Goal: Task Accomplishment & Management: Manage account settings

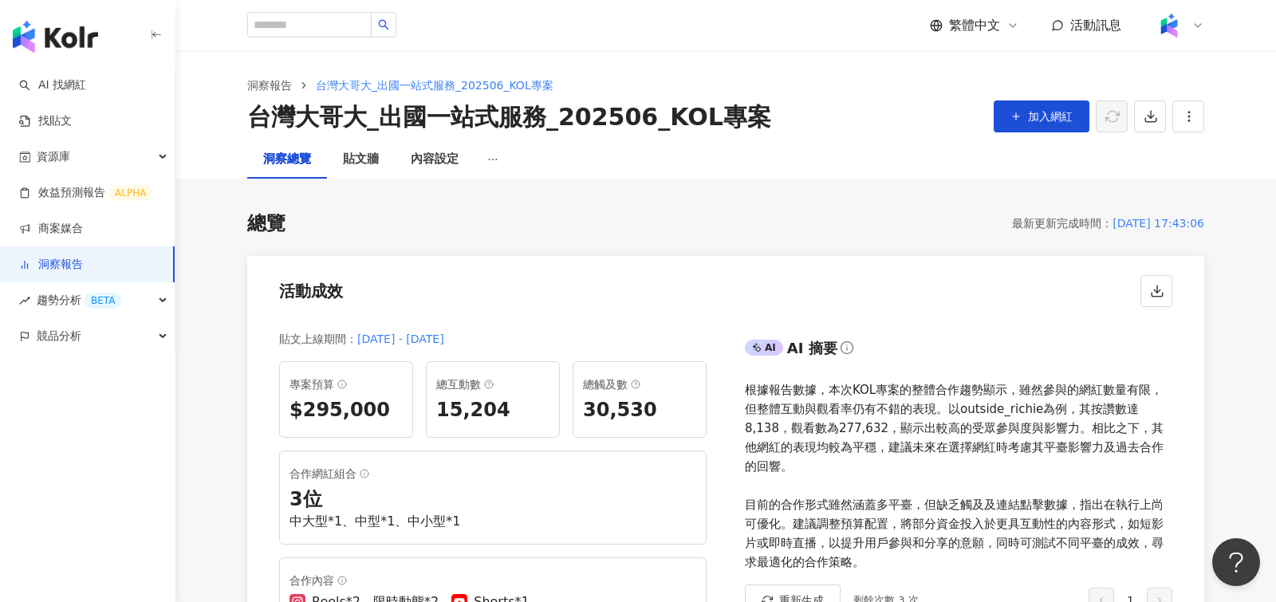
scroll to position [1, 0]
click at [439, 160] on div "內容設定" at bounding box center [435, 158] width 48 height 19
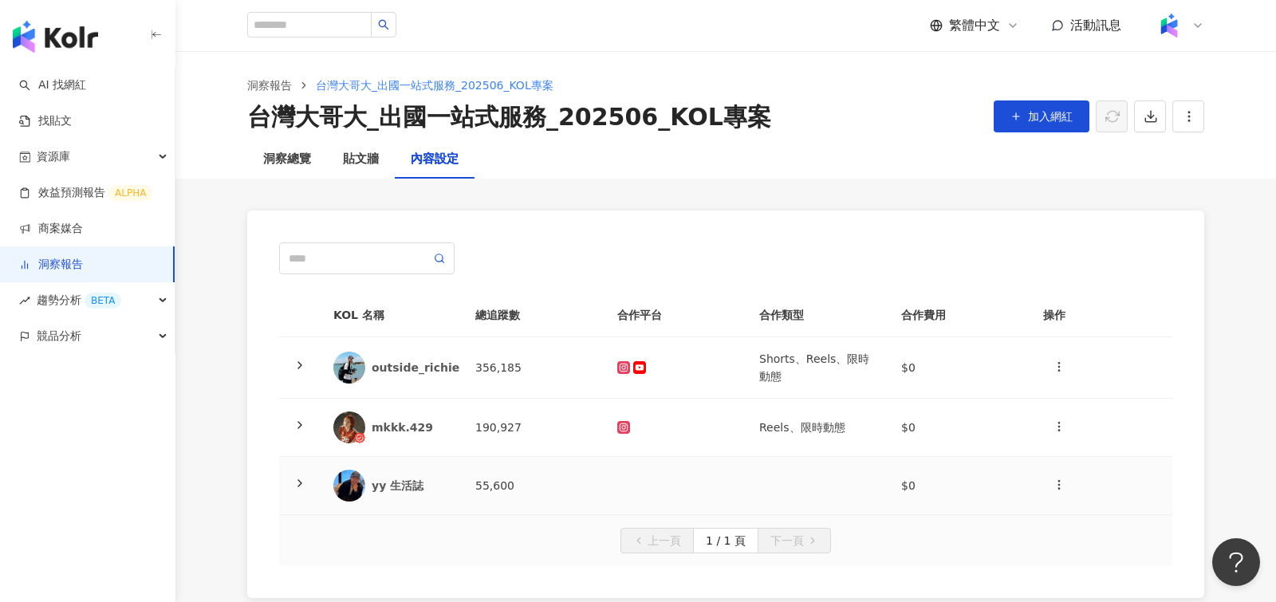
click at [293, 478] on icon at bounding box center [299, 483] width 13 height 13
click at [1189, 127] on button "button" at bounding box center [1188, 116] width 32 height 32
click at [1208, 156] on div "設定報告" at bounding box center [1216, 155] width 62 height 18
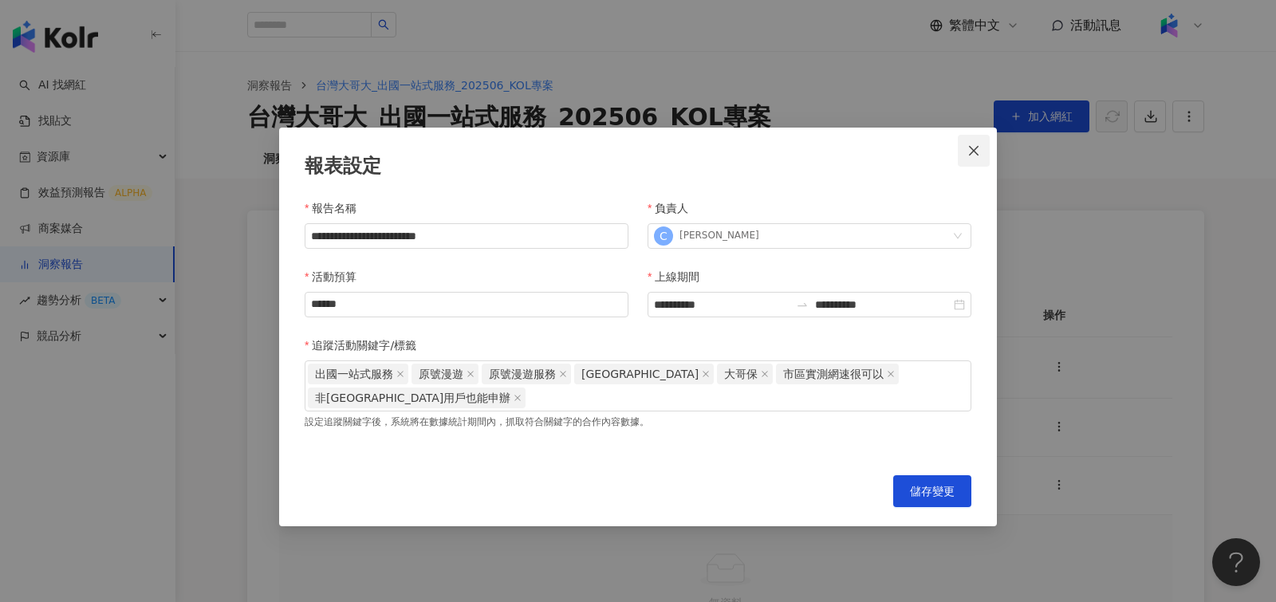
click at [970, 148] on icon "close" at bounding box center [974, 150] width 10 height 10
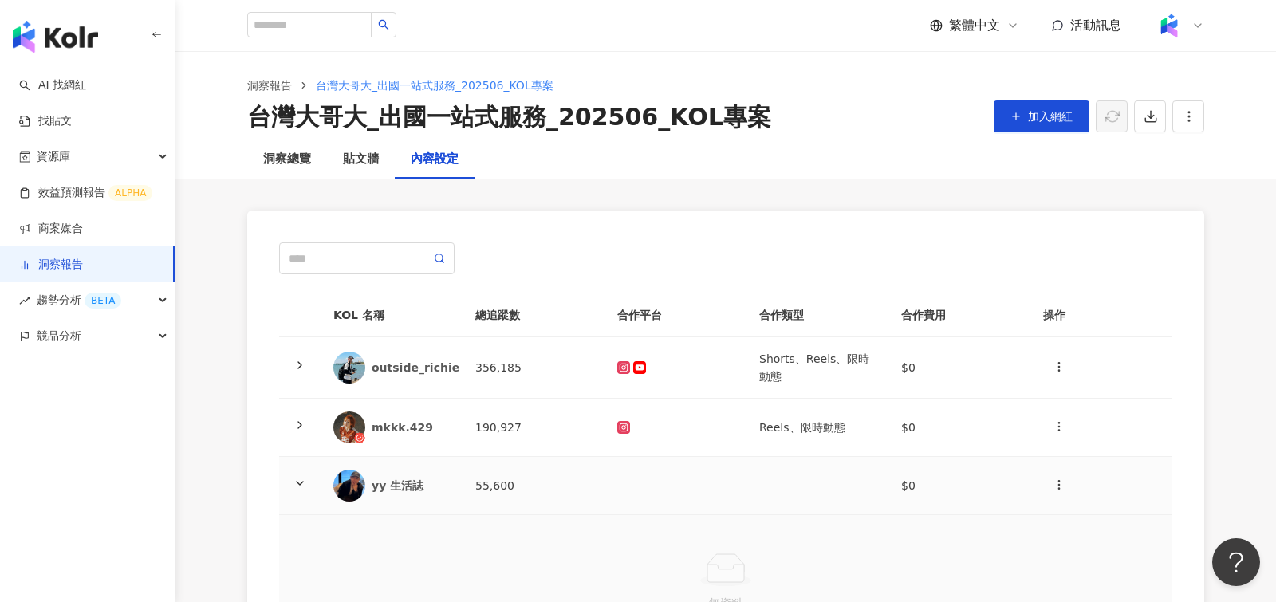
click at [295, 473] on td at bounding box center [299, 486] width 41 height 58
click at [304, 484] on icon at bounding box center [299, 483] width 13 height 13
click at [292, 472] on td at bounding box center [299, 486] width 41 height 58
click at [264, 79] on link "洞察報告" at bounding box center [269, 86] width 51 height 18
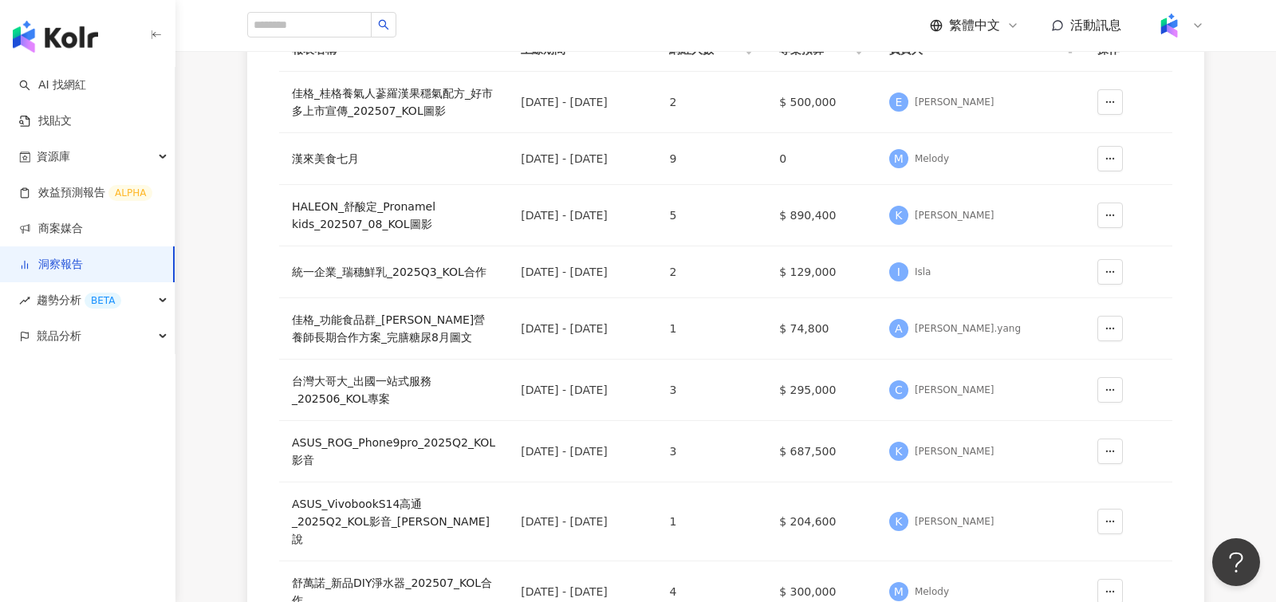
scroll to position [239, 0]
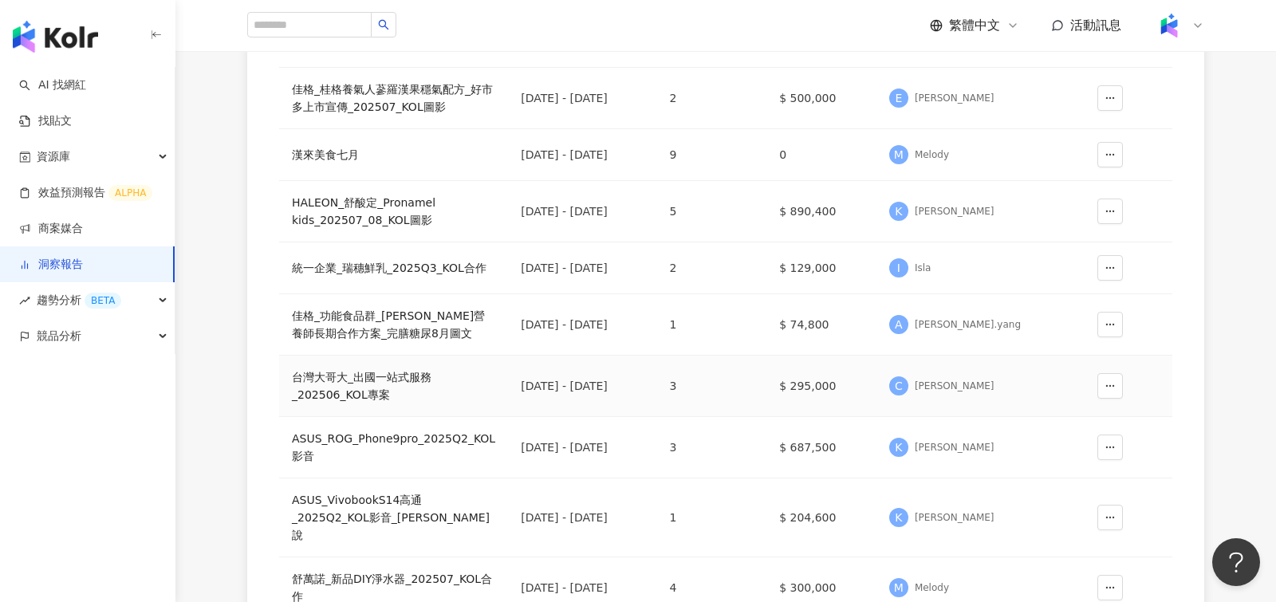
click at [395, 368] on div "台灣大哥大_出國一站式服務_202506_KOL專案" at bounding box center [393, 385] width 203 height 35
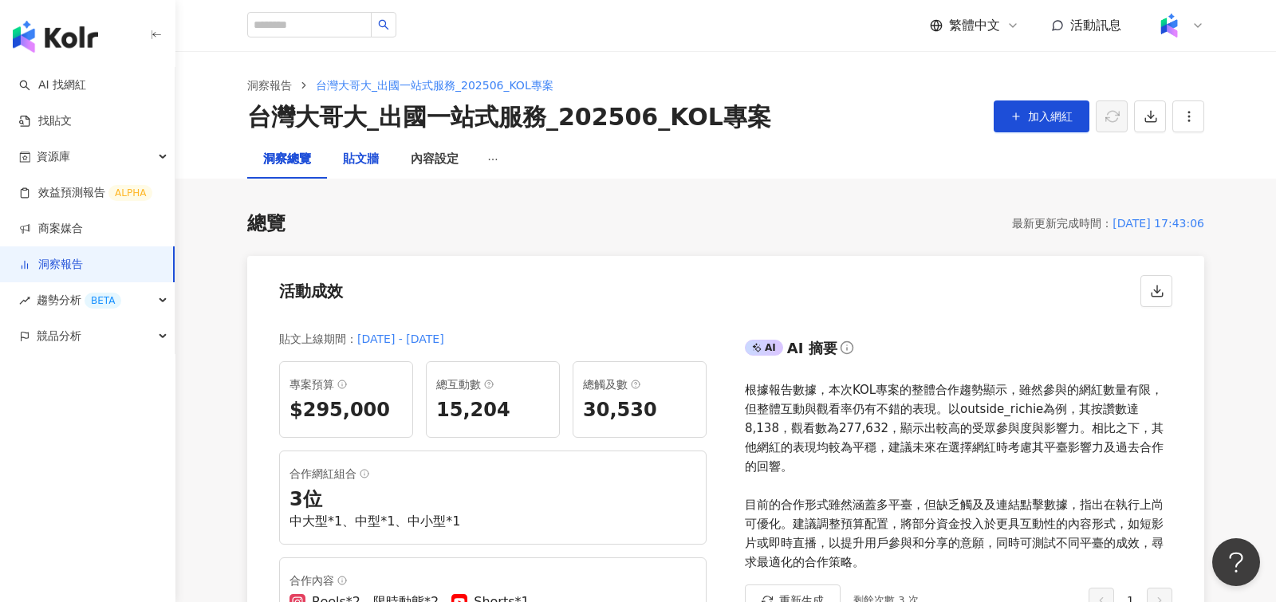
click at [357, 167] on div "貼文牆" at bounding box center [361, 159] width 36 height 19
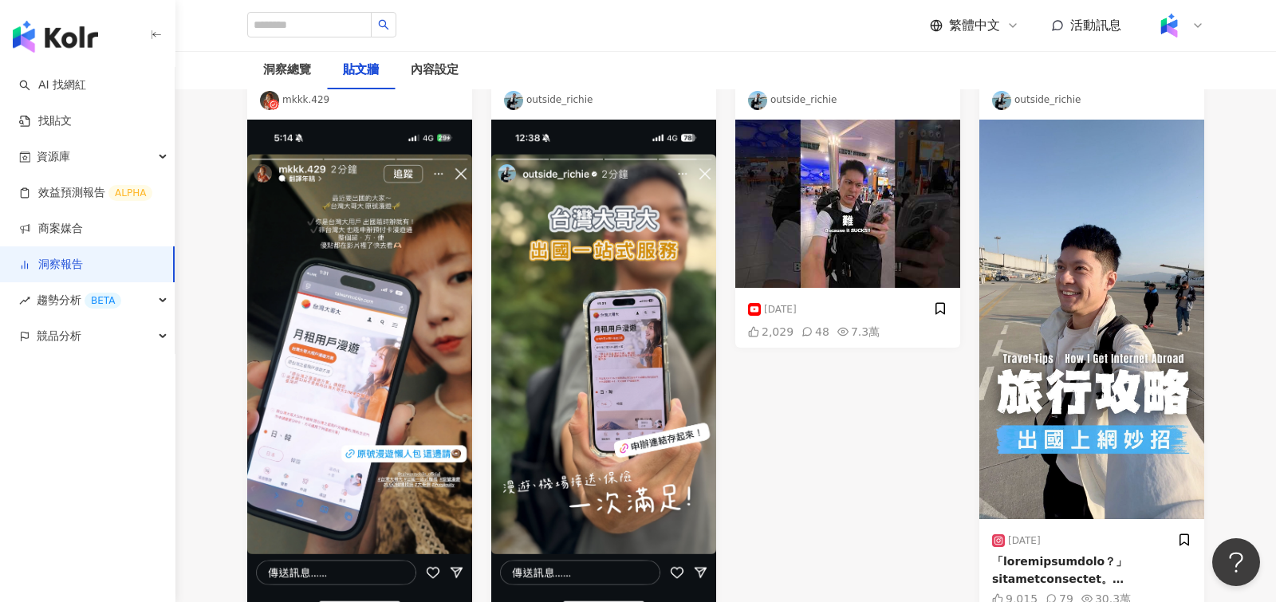
scroll to position [181, 0]
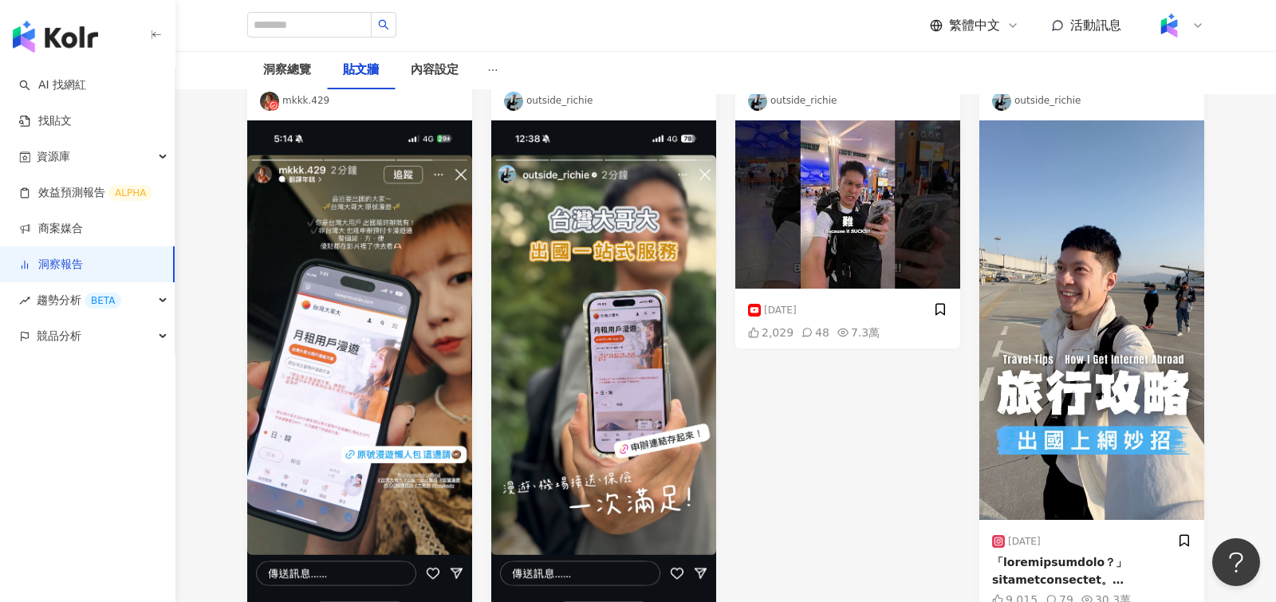
click at [408, 267] on img at bounding box center [359, 364] width 225 height 489
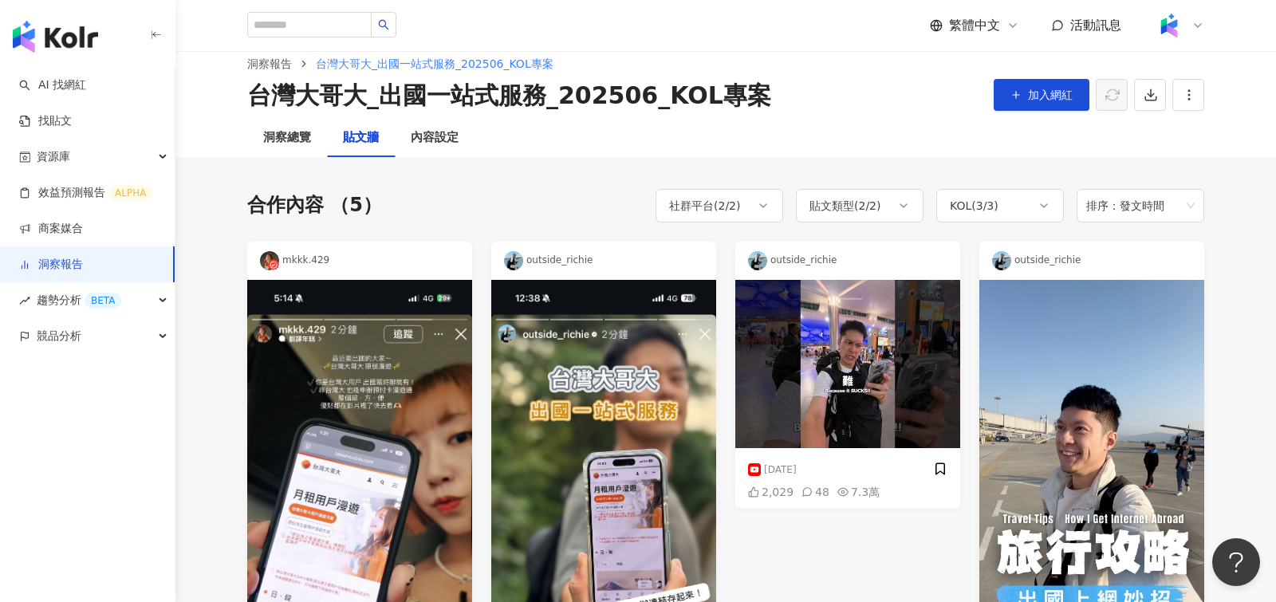
scroll to position [0, 0]
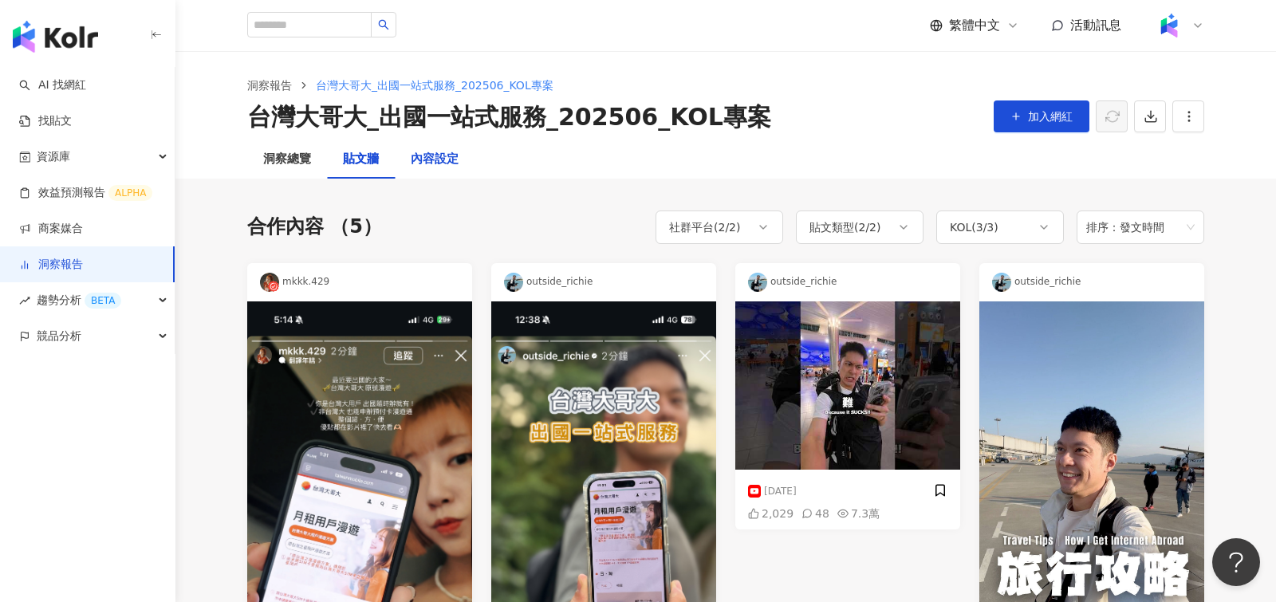
click at [439, 150] on div "內容設定" at bounding box center [435, 159] width 48 height 19
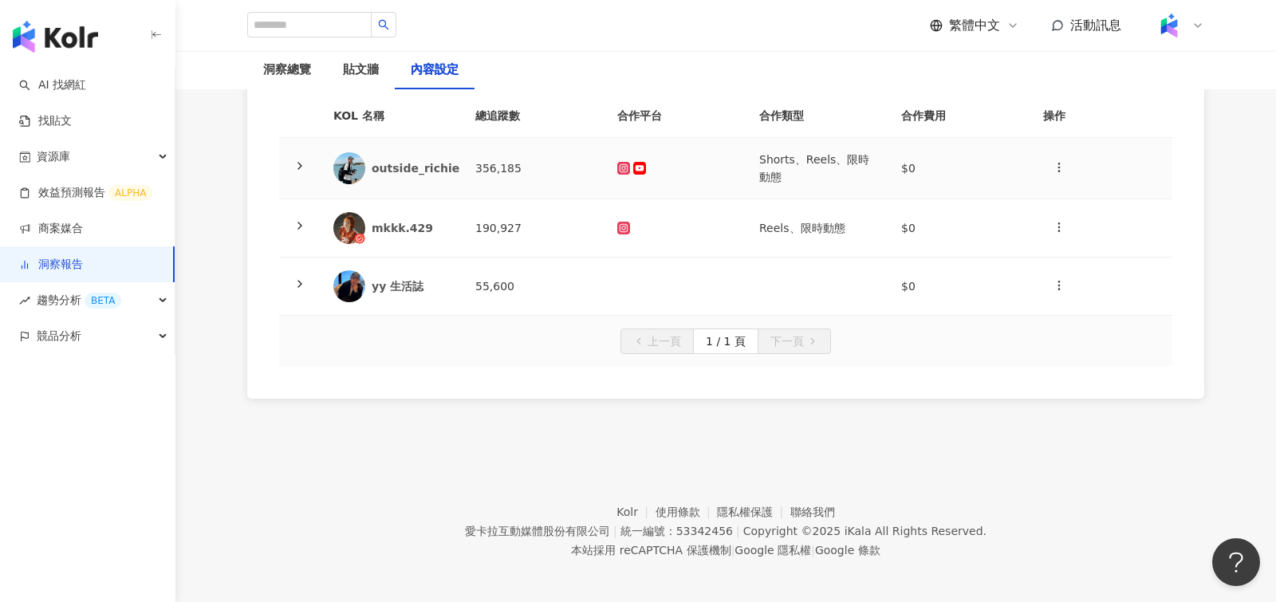
scroll to position [202, 0]
click at [297, 159] on icon at bounding box center [299, 163] width 13 height 13
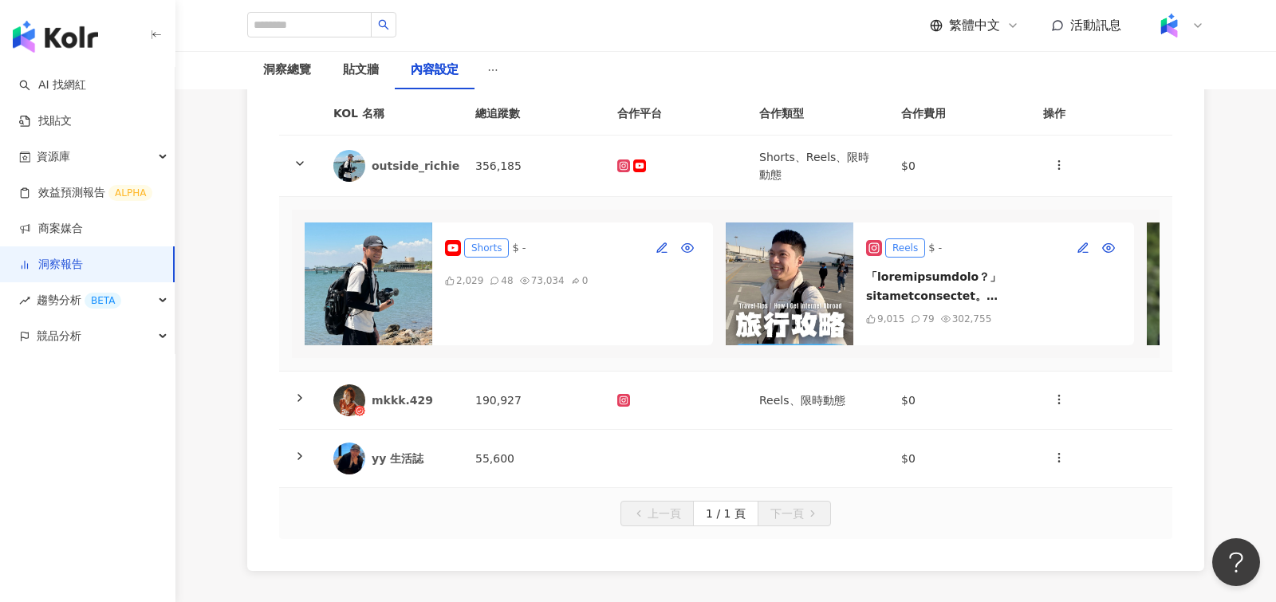
click at [821, 280] on img at bounding box center [790, 283] width 128 height 123
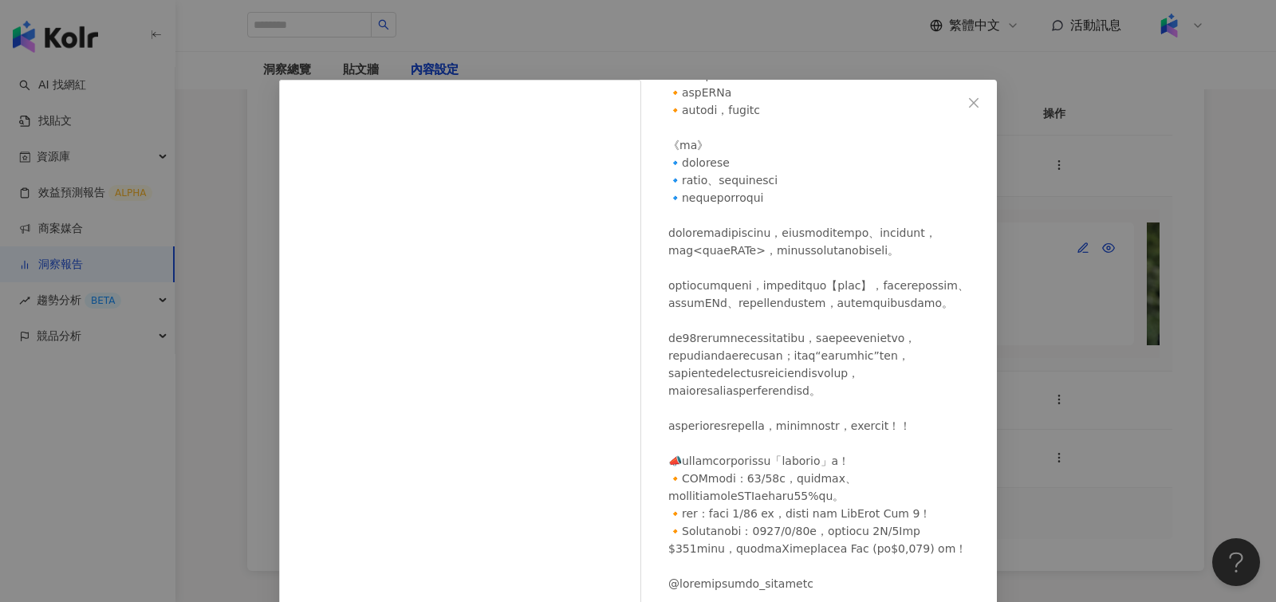
scroll to position [113, 0]
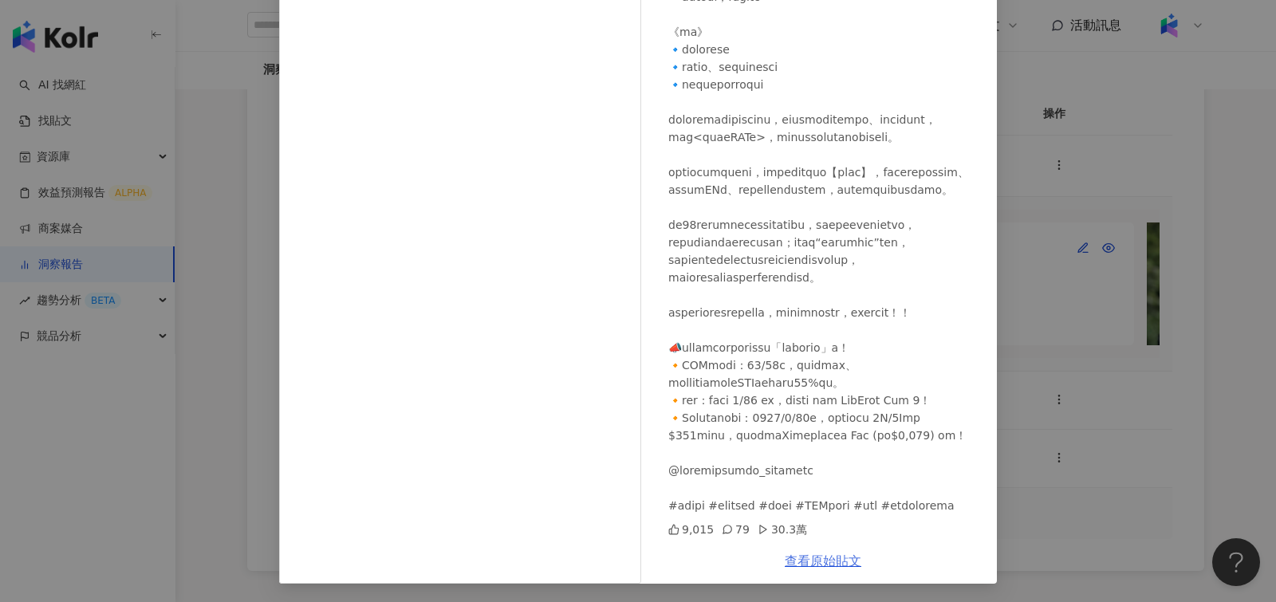
click at [814, 562] on link "查看原始貼文" at bounding box center [823, 560] width 77 height 15
click at [1228, 314] on div "outside_richie 2025/8/3 9,015 79 30.3萬 查看原始貼文" at bounding box center [638, 301] width 1276 height 602
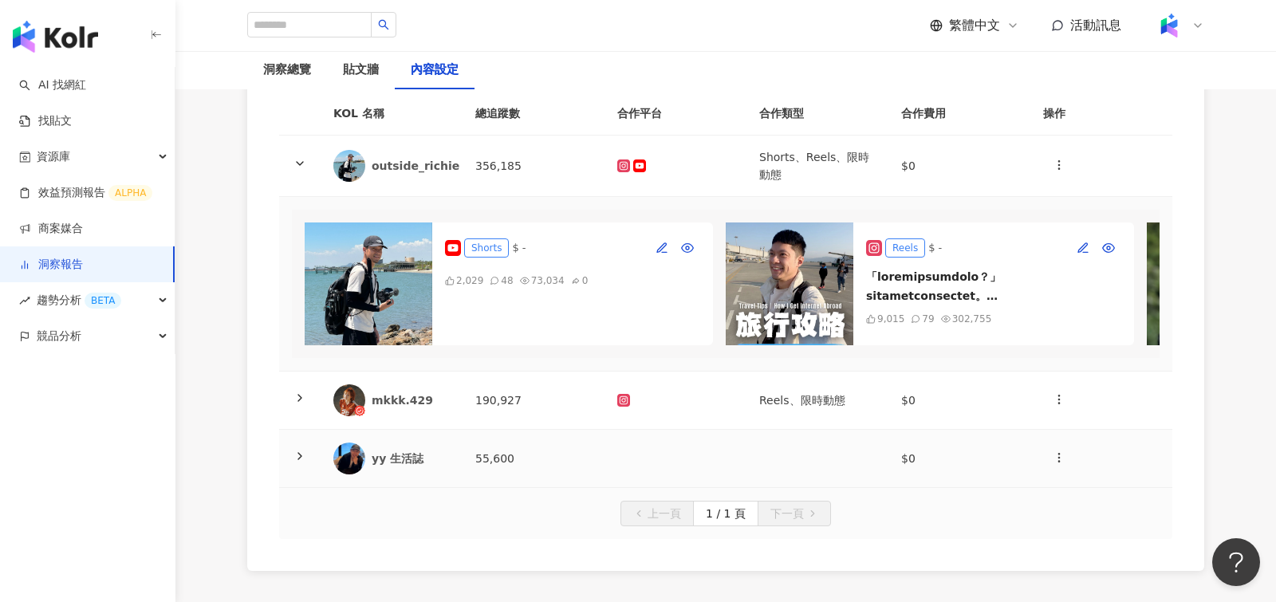
click at [303, 453] on icon at bounding box center [299, 456] width 13 height 13
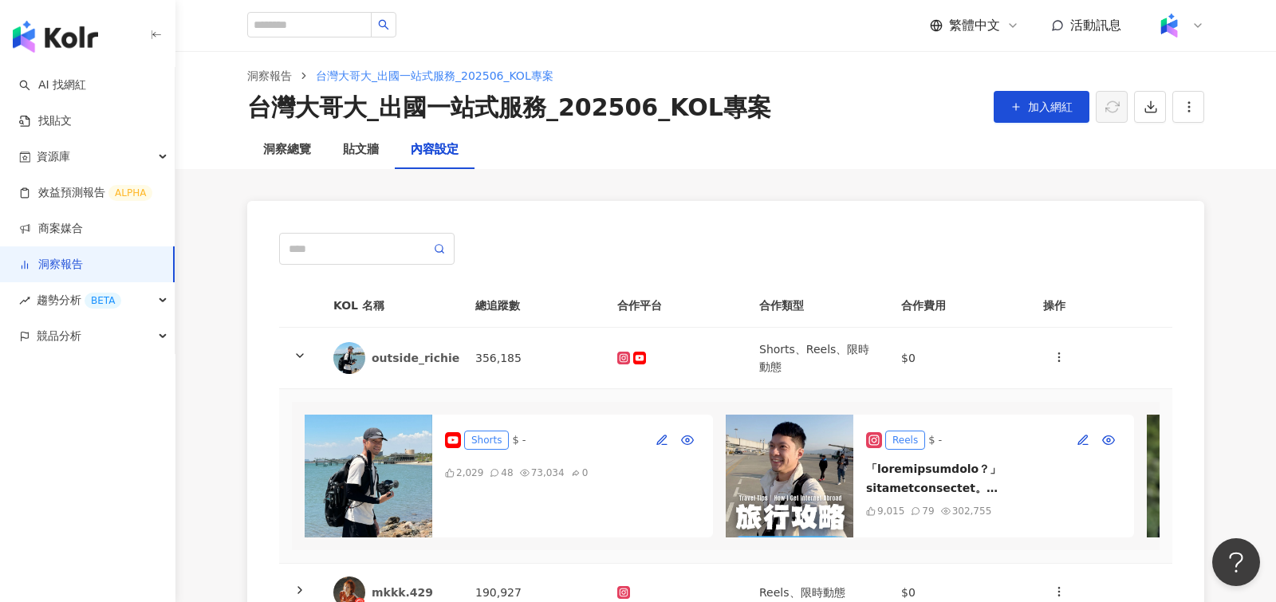
scroll to position [0, 0]
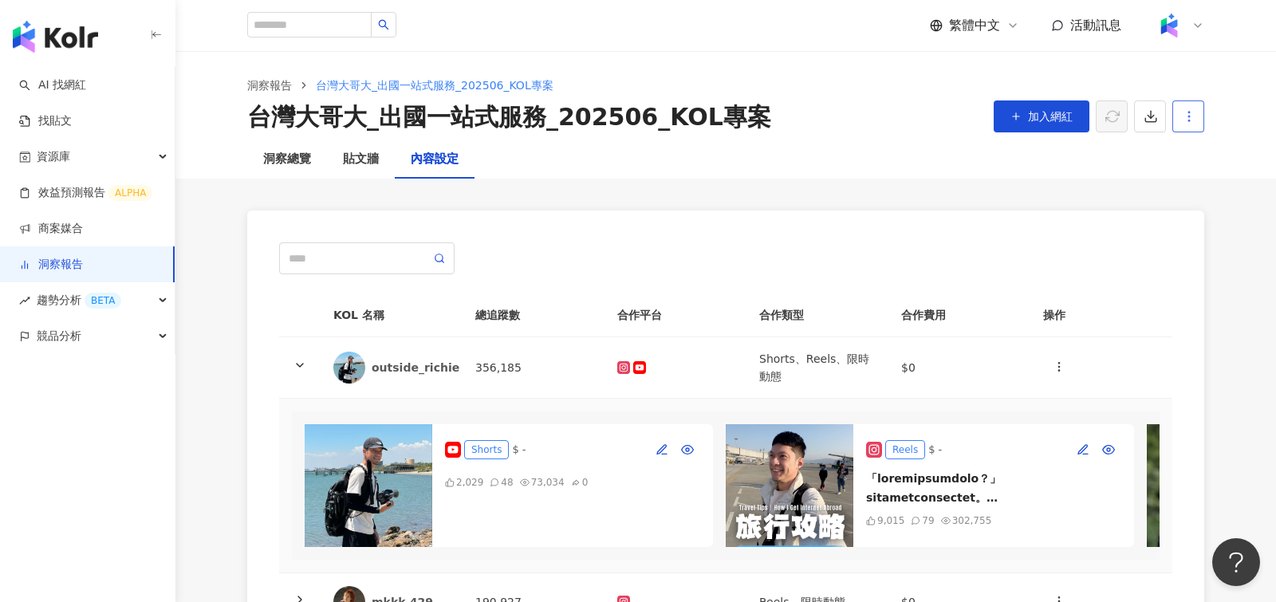
click at [1192, 120] on icon "button" at bounding box center [1189, 116] width 14 height 14
click at [1206, 155] on div "設定報告" at bounding box center [1216, 155] width 62 height 18
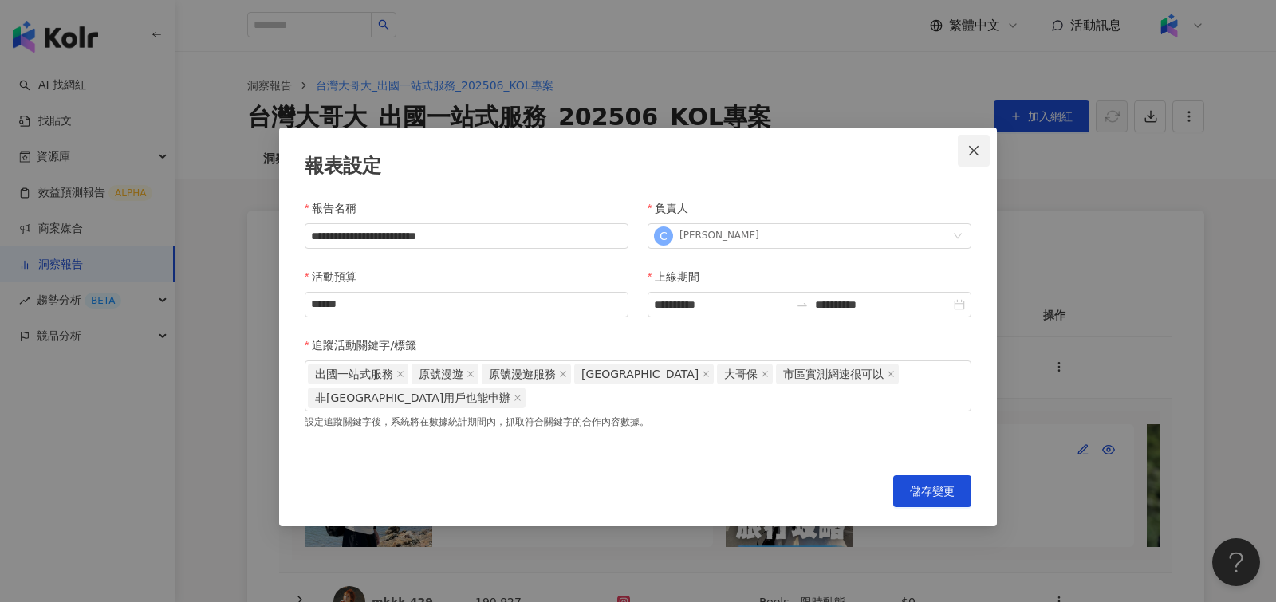
click at [977, 147] on icon "close" at bounding box center [974, 150] width 10 height 10
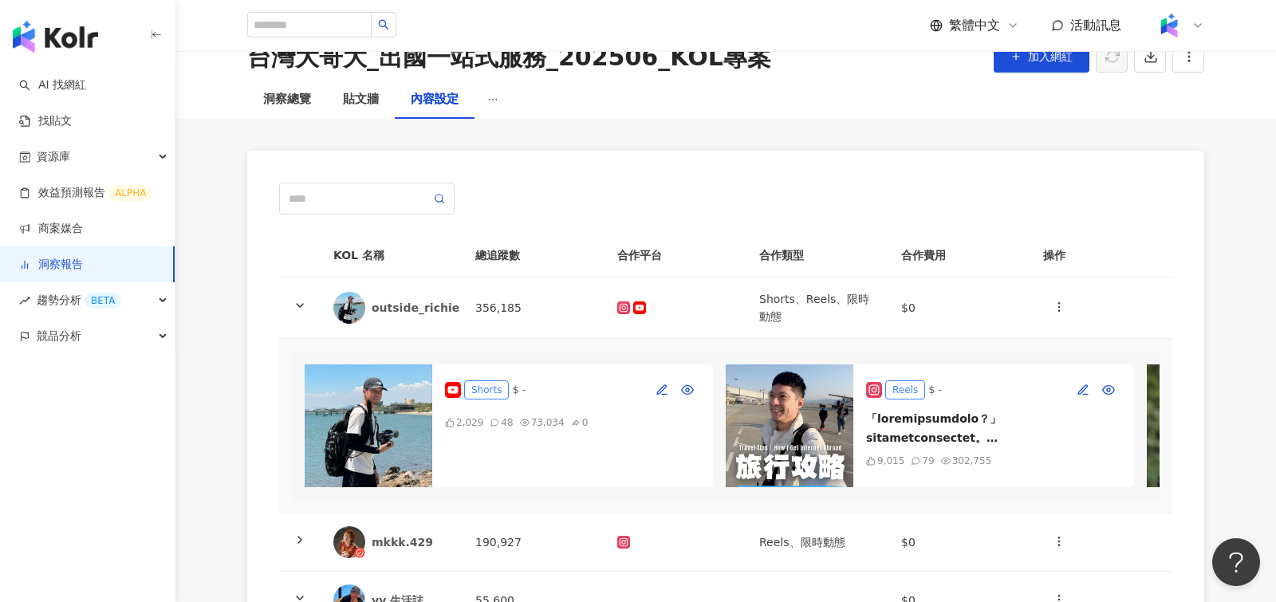
scroll to position [59, 0]
click at [295, 302] on icon at bounding box center [299, 306] width 13 height 13
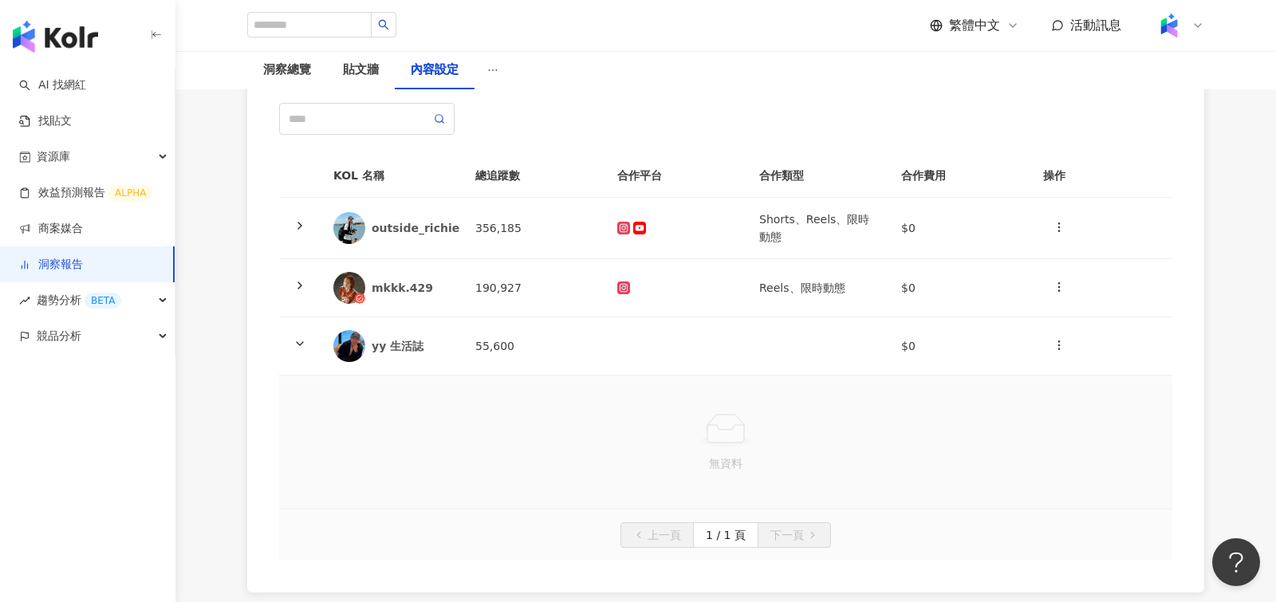
scroll to position [136, 0]
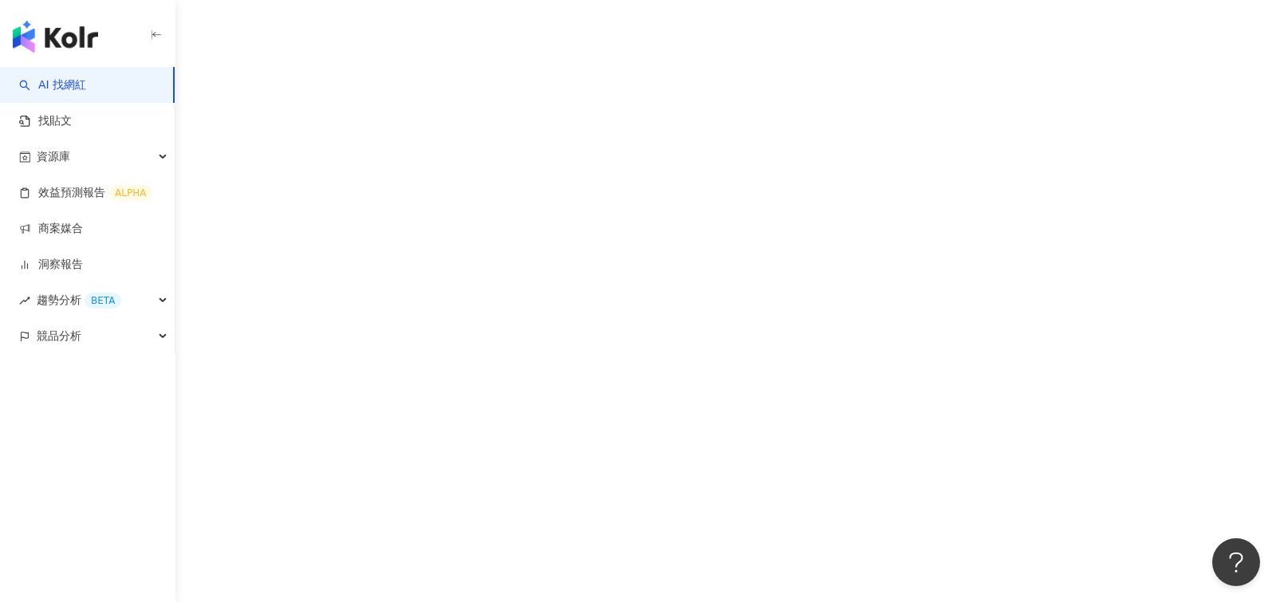
scroll to position [73, 0]
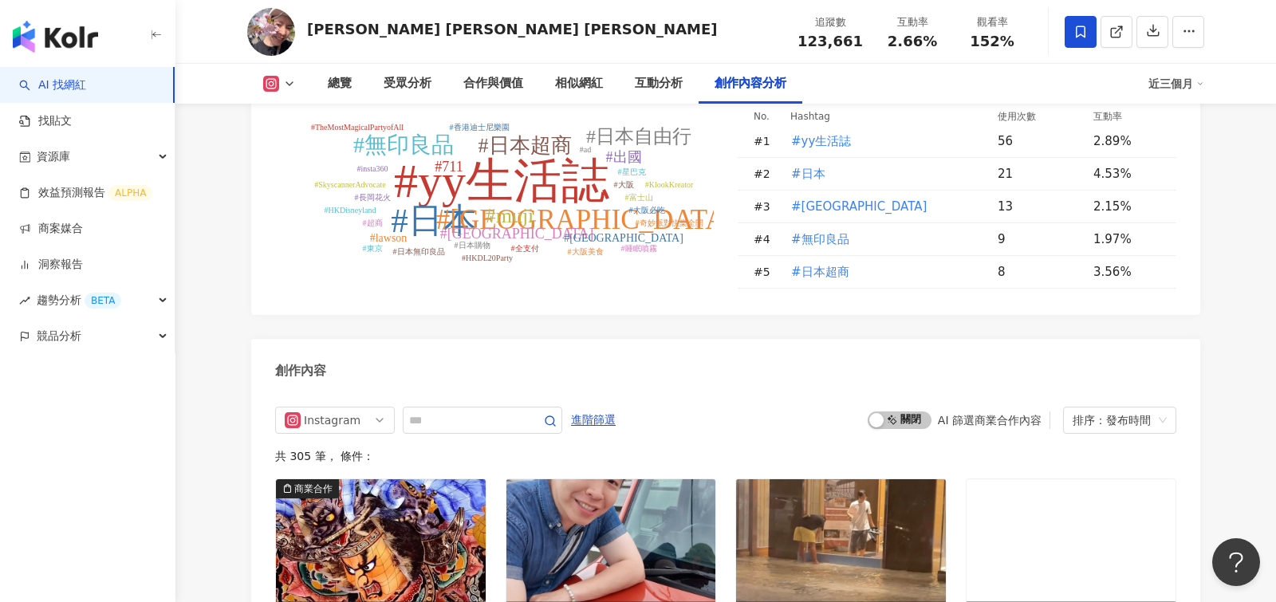
scroll to position [4671, 0]
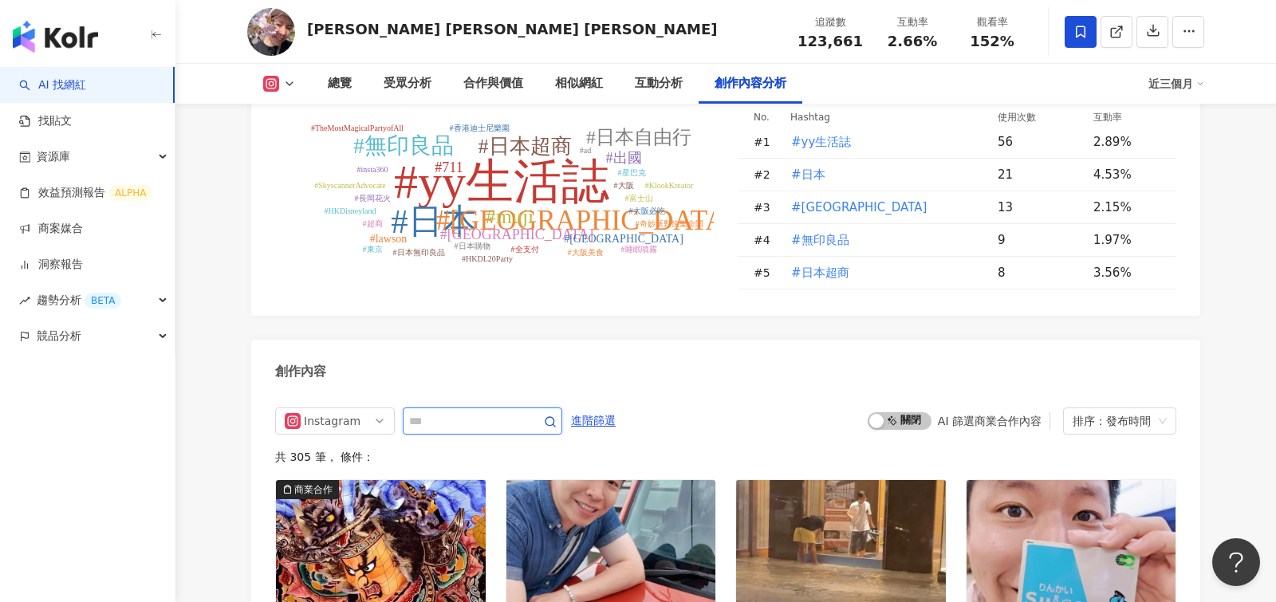
click at [458, 411] on input "text" at bounding box center [465, 420] width 112 height 19
type input "**"
type input "*"
type input "*****"
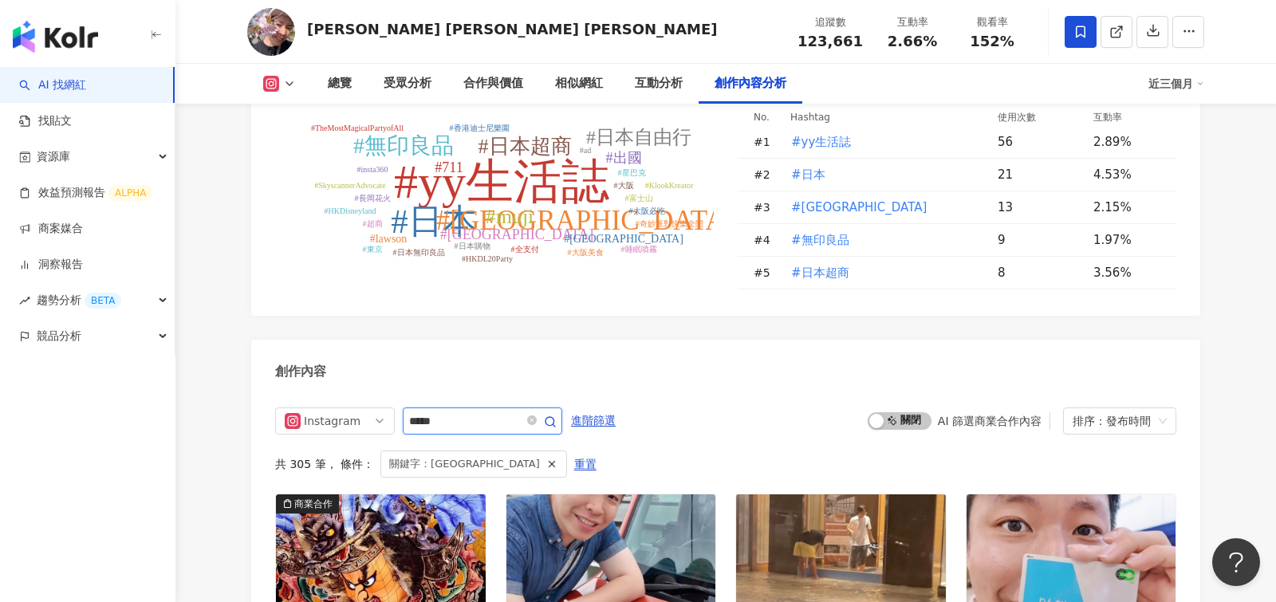
scroll to position [4870, 0]
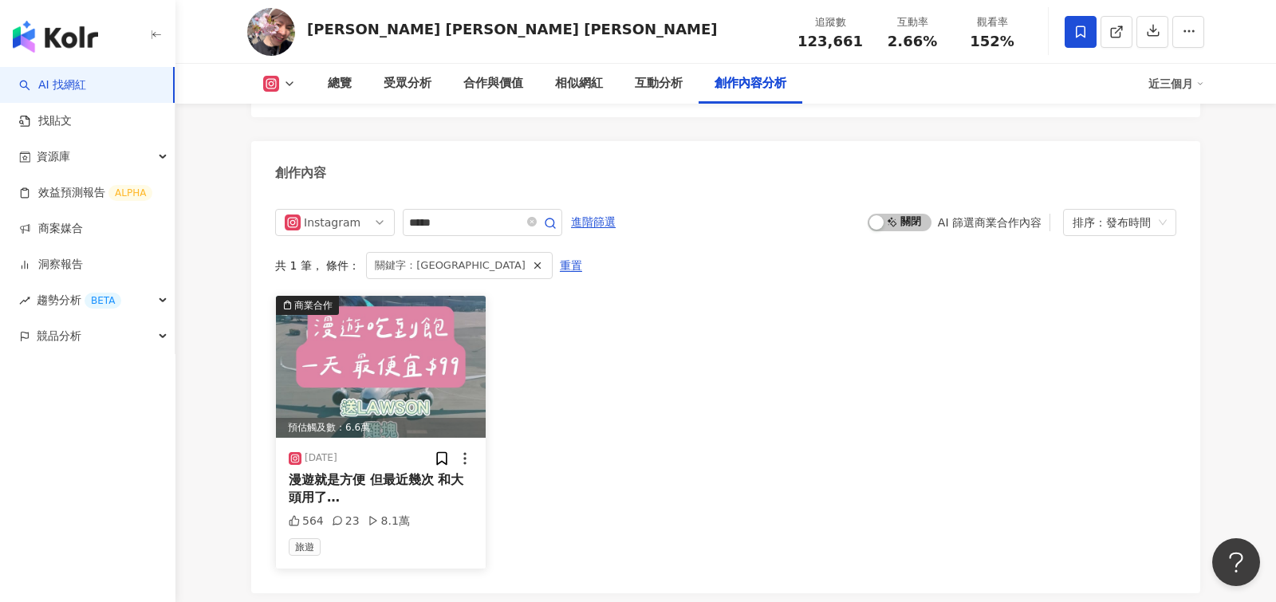
click at [435, 471] on div "漫遊就是方便 但最近幾次 和大頭用了 @ 台灣大哥大 「原號漫遊服務」 才知道不只" at bounding box center [381, 489] width 184 height 36
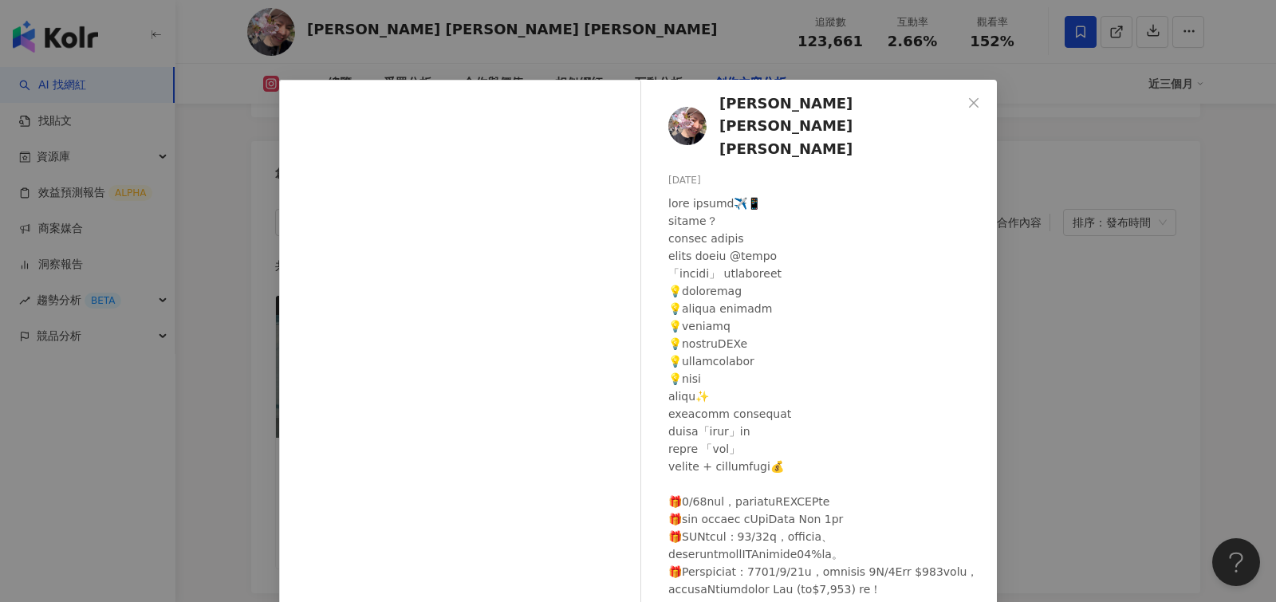
click at [1110, 364] on div "YVES 林旼叡 임민예 2025/7/29 564 23 8.1萬 查看原始貼文" at bounding box center [638, 301] width 1276 height 602
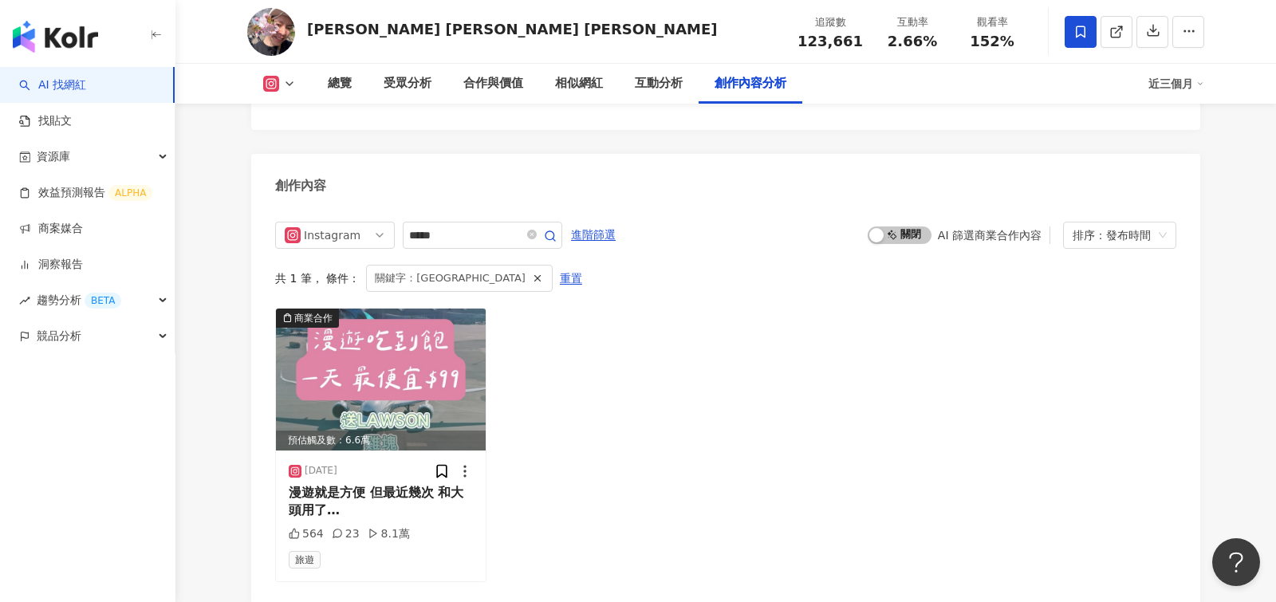
scroll to position [4864, 0]
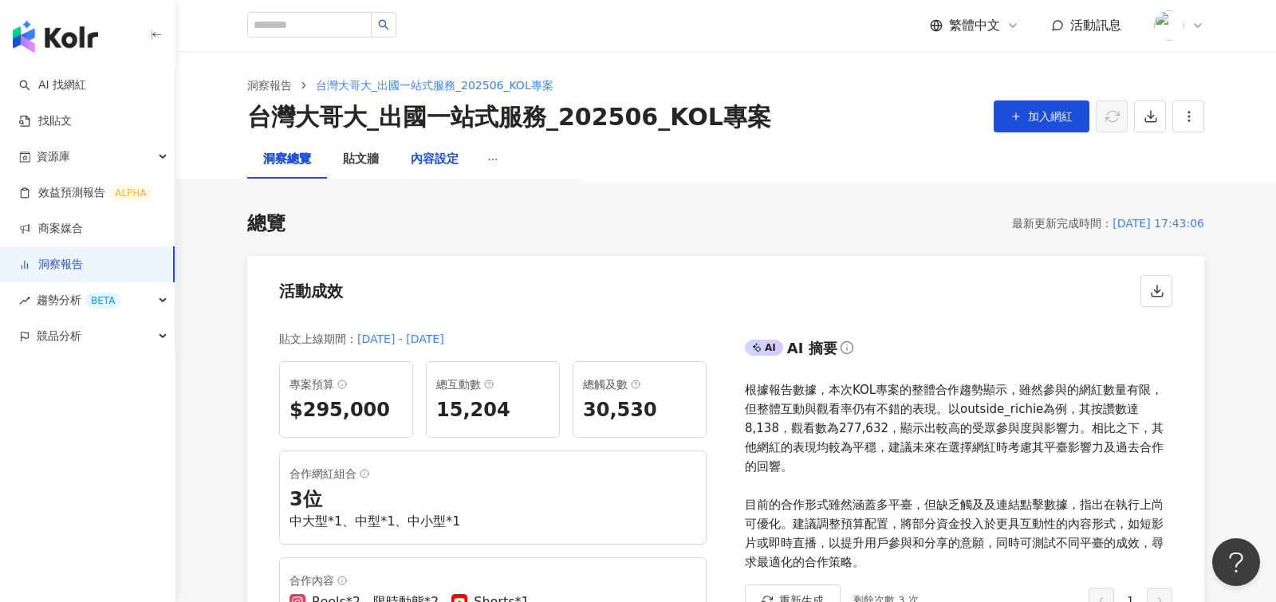
click at [424, 160] on div "內容設定" at bounding box center [435, 159] width 48 height 19
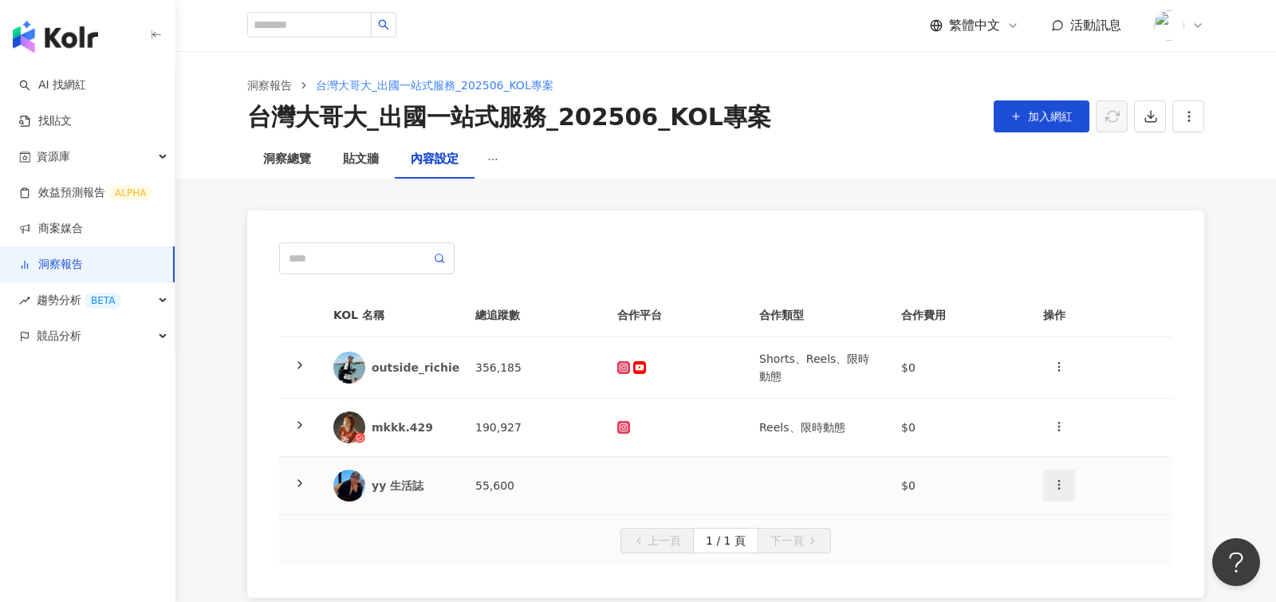
click at [1059, 486] on icon "button" at bounding box center [1059, 484] width 13 height 13
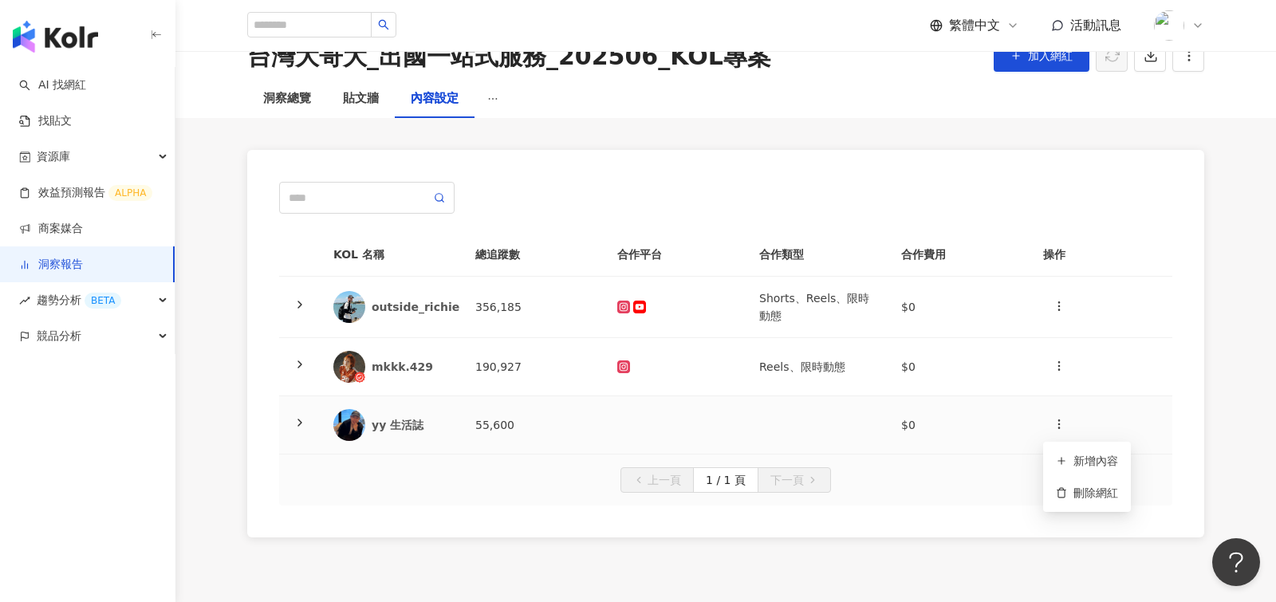
scroll to position [72, 0]
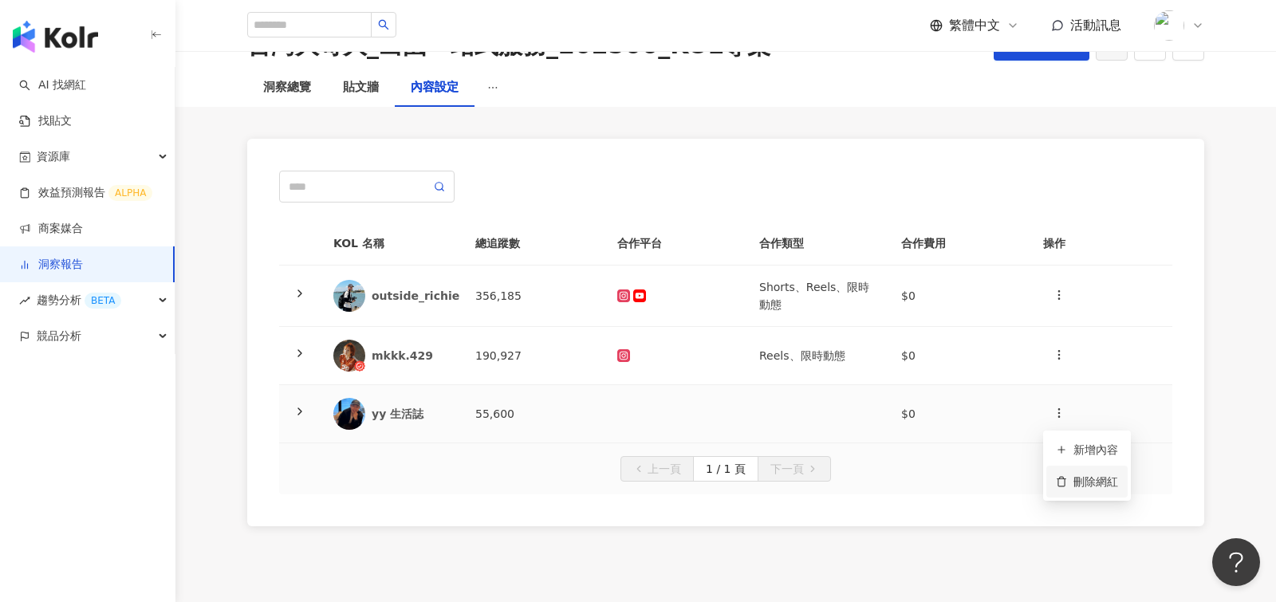
click at [1101, 485] on div "刪除網紅" at bounding box center [1087, 482] width 62 height 18
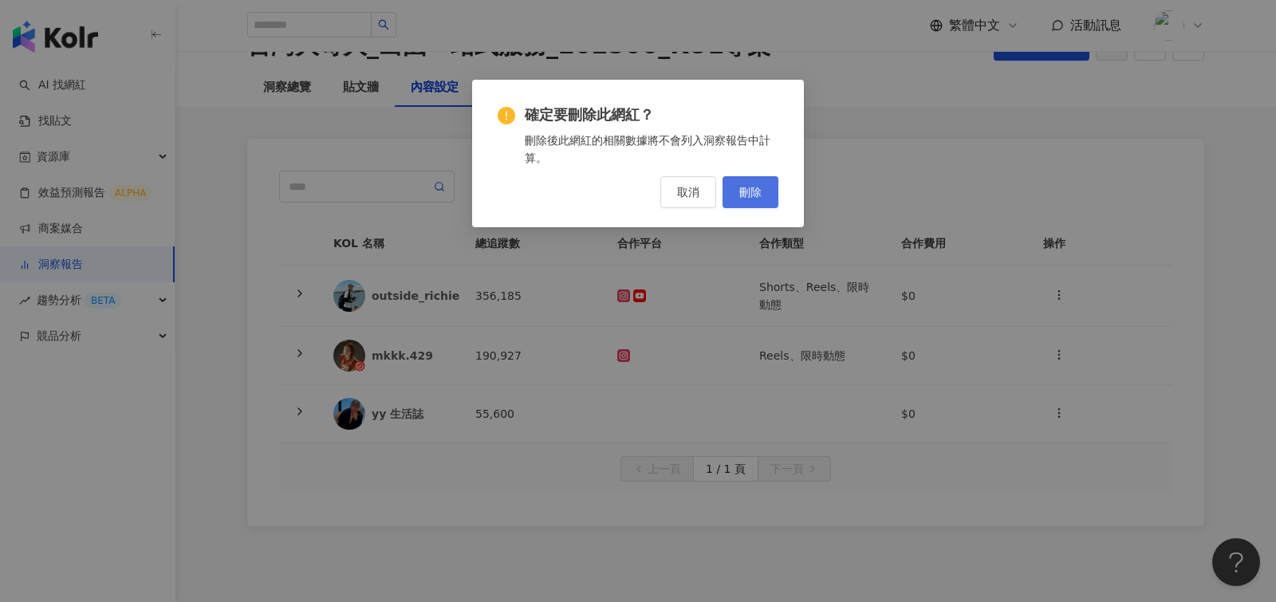
click at [766, 185] on button "刪除" at bounding box center [750, 192] width 56 height 32
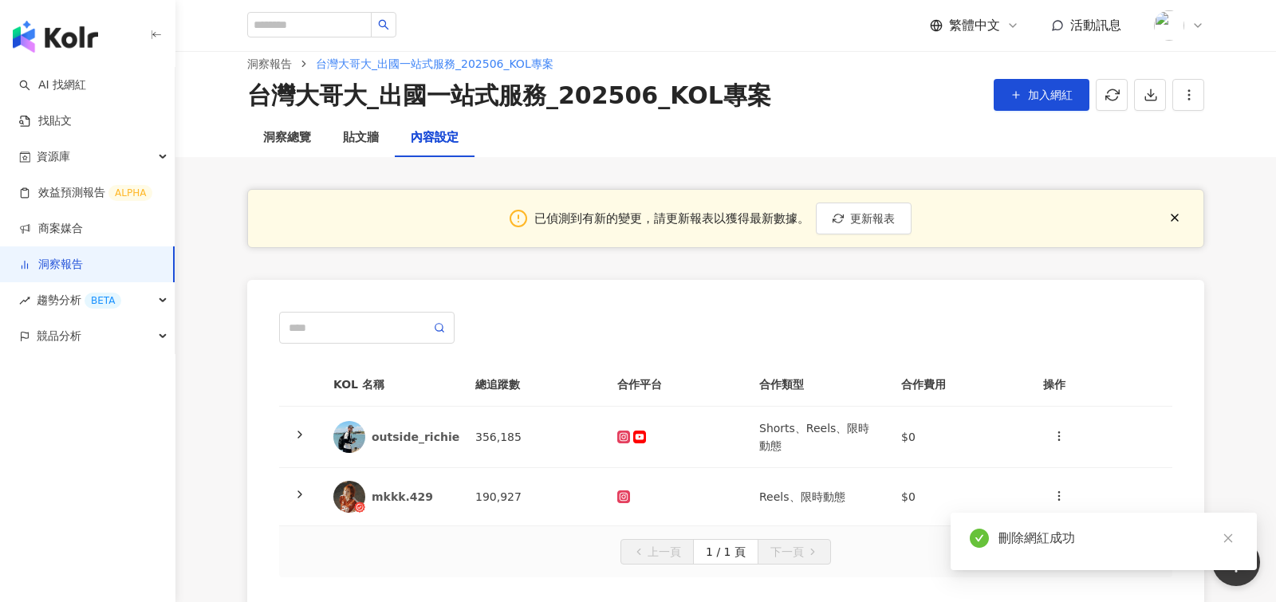
scroll to position [0, 0]
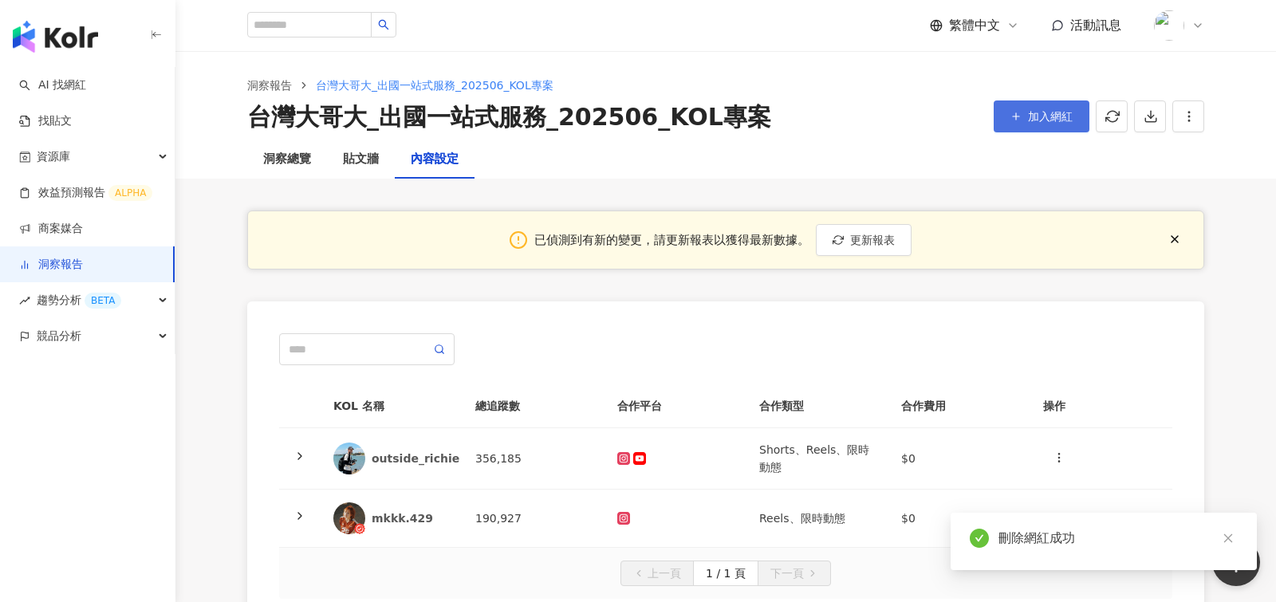
click at [1033, 123] on button "加入網紅" at bounding box center [1042, 116] width 96 height 32
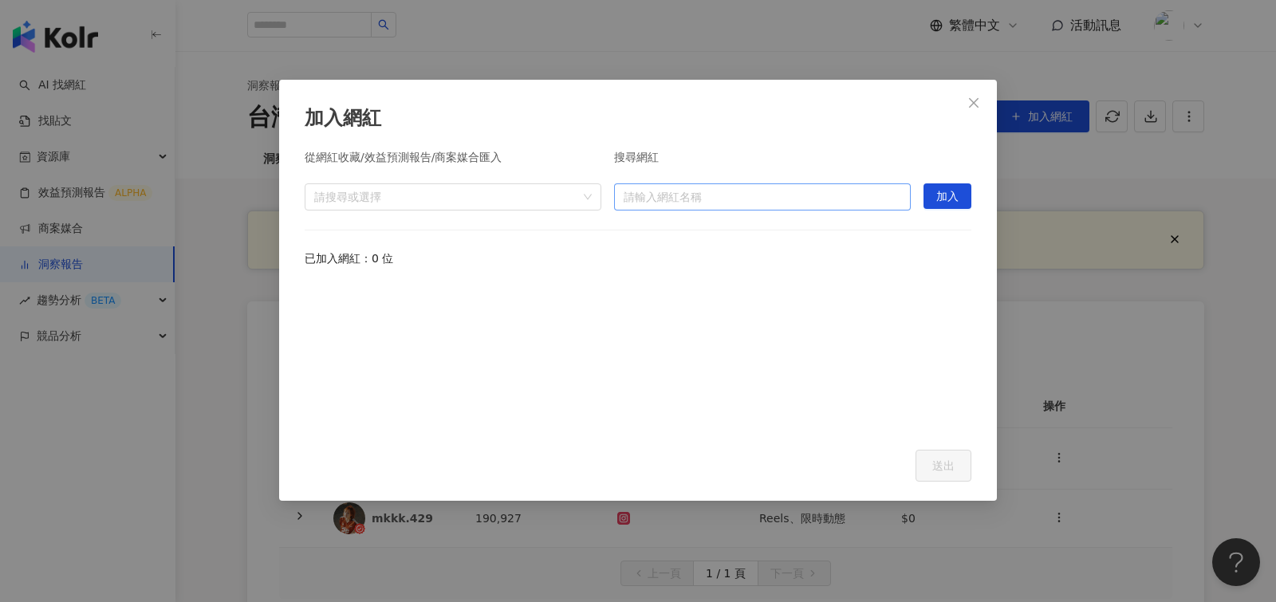
click at [686, 203] on input "search" at bounding box center [763, 197] width 278 height 26
paste input "**********"
type input "**********"
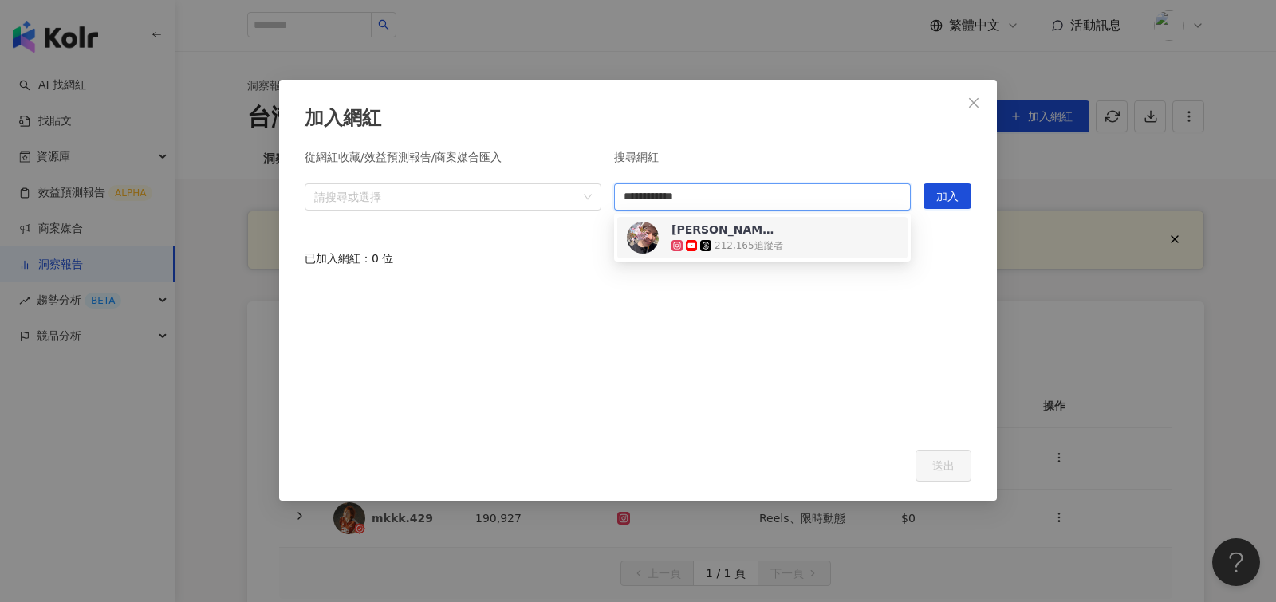
click at [732, 239] on div "212,165 追蹤者" at bounding box center [748, 246] width 69 height 14
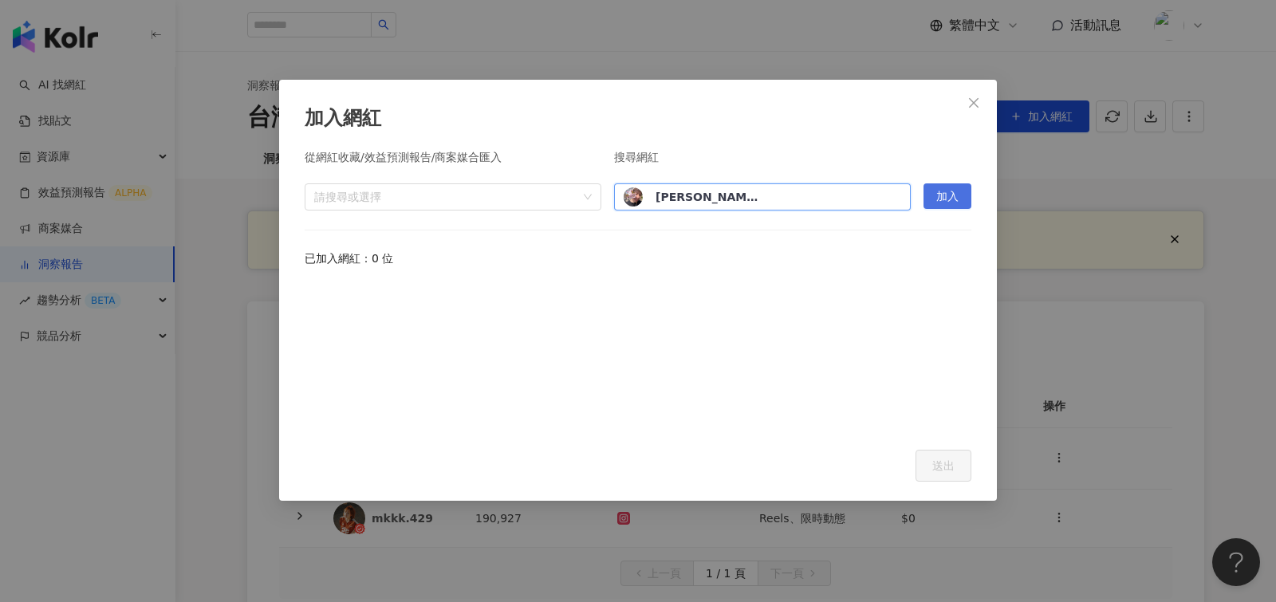
click at [955, 200] on span "加入" at bounding box center [947, 197] width 22 height 26
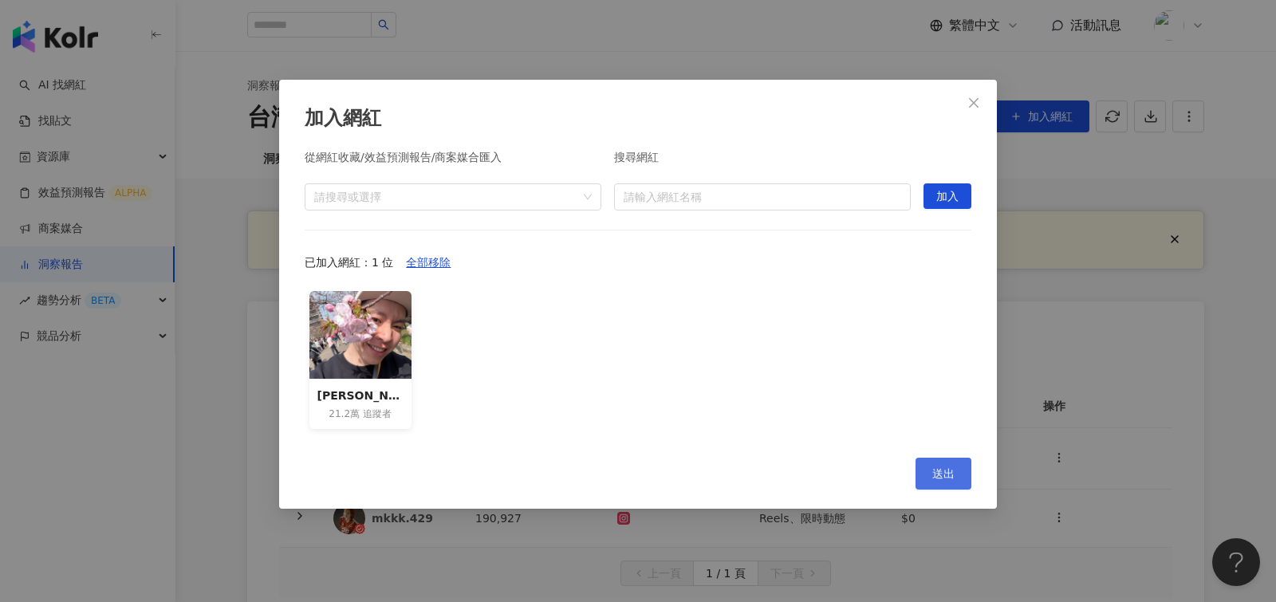
click at [939, 478] on span "送出" at bounding box center [943, 473] width 22 height 13
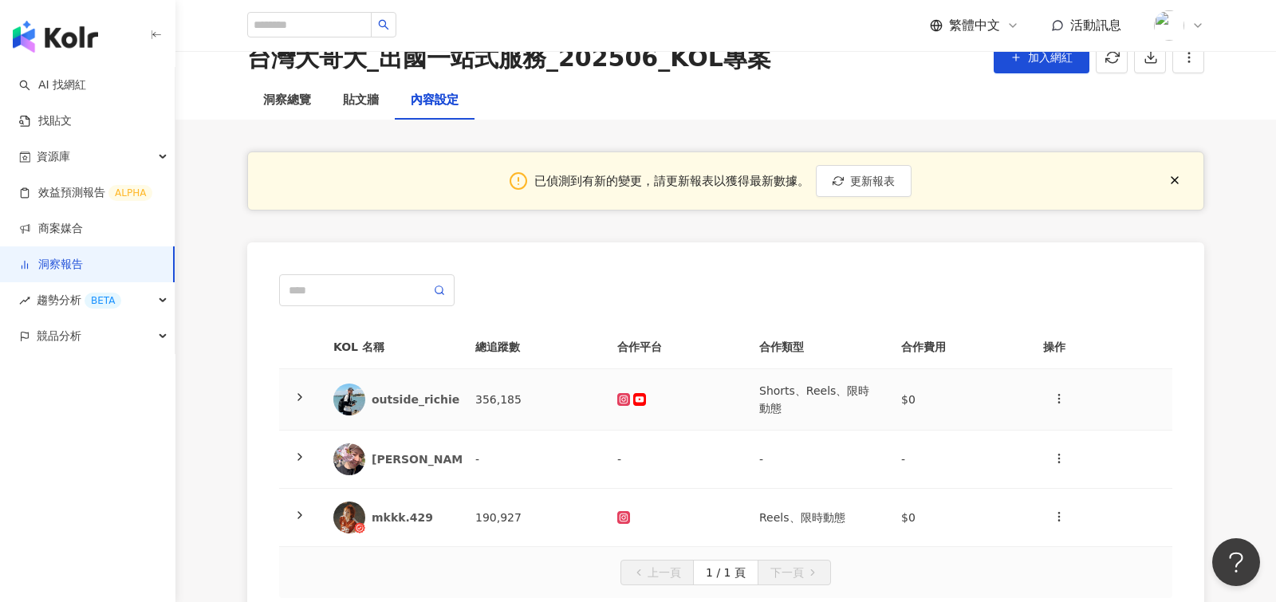
scroll to position [41, 0]
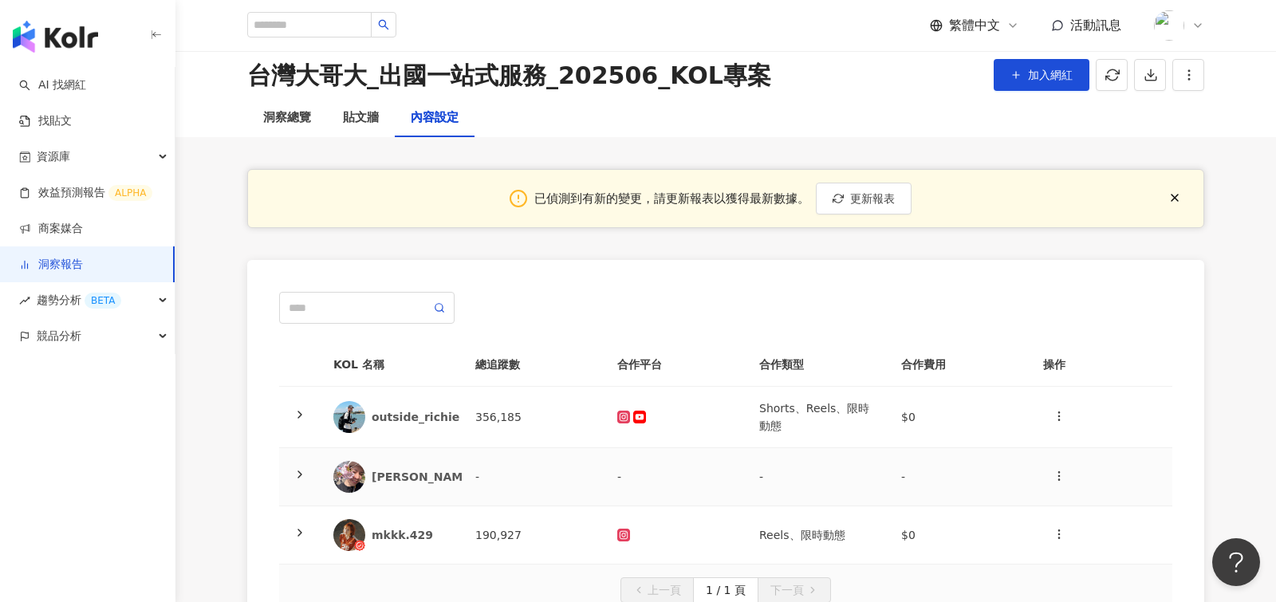
click at [300, 470] on icon at bounding box center [299, 474] width 13 height 13
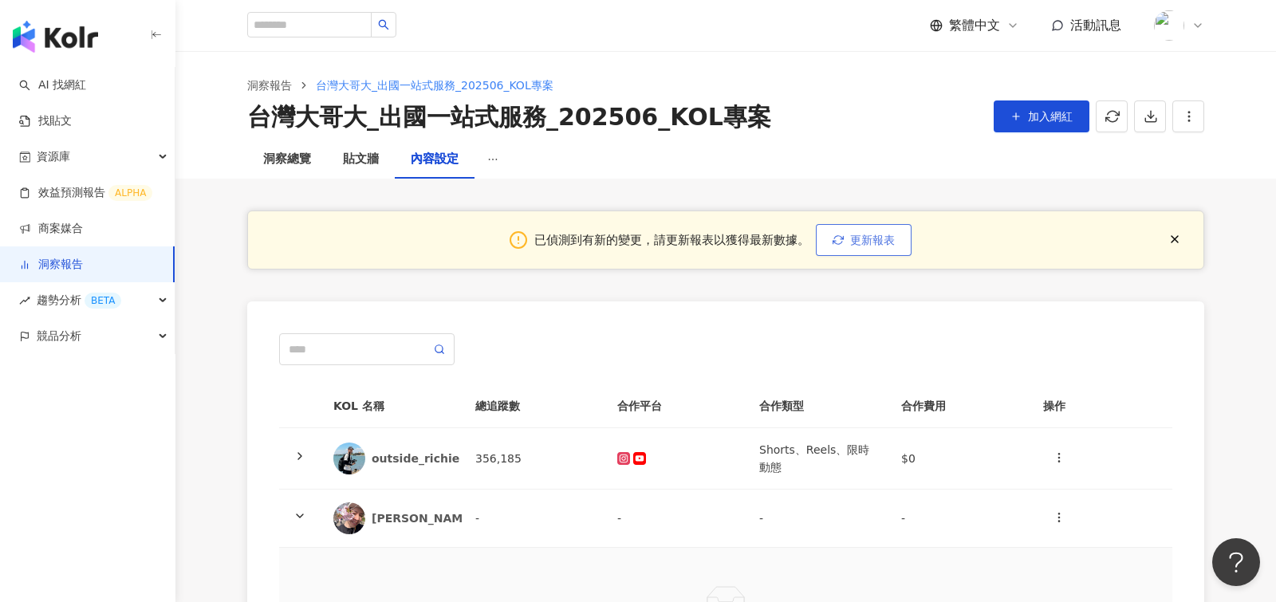
click at [850, 239] on span "更新報表" at bounding box center [872, 240] width 45 height 13
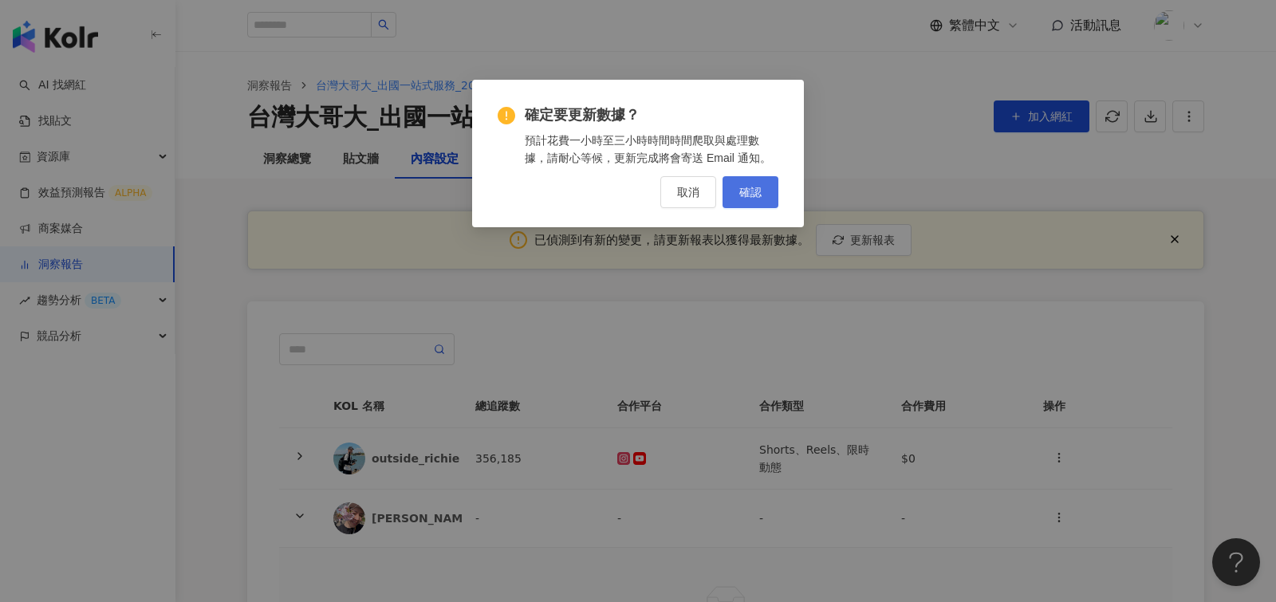
click at [760, 197] on span "確認" at bounding box center [750, 192] width 22 height 13
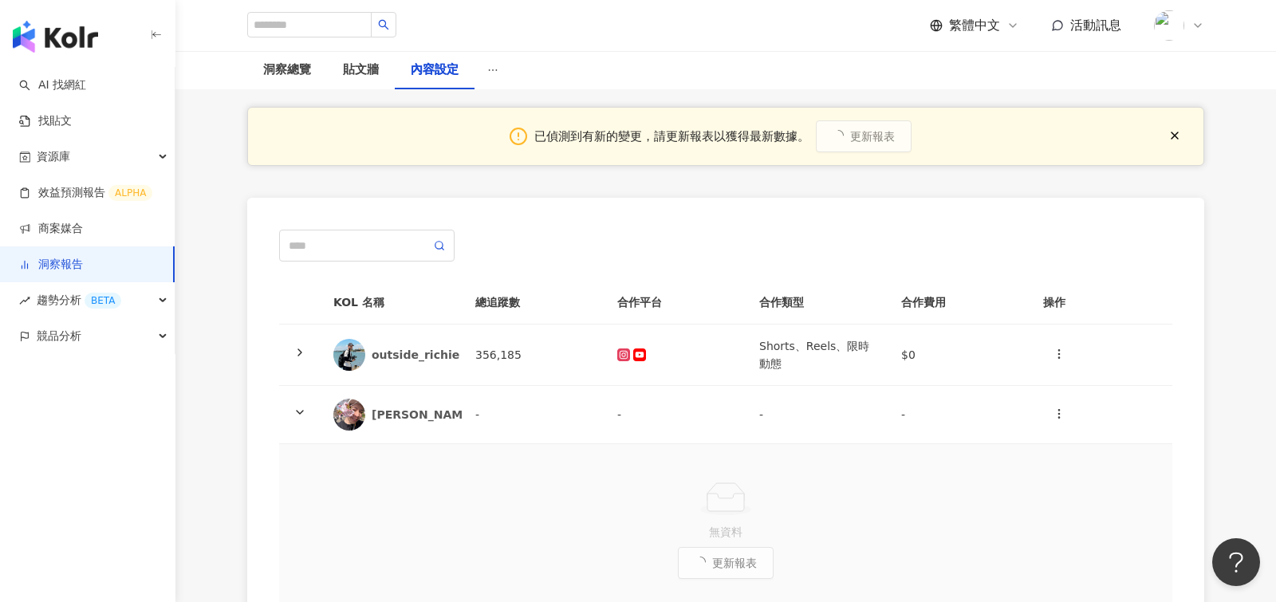
scroll to position [100, 0]
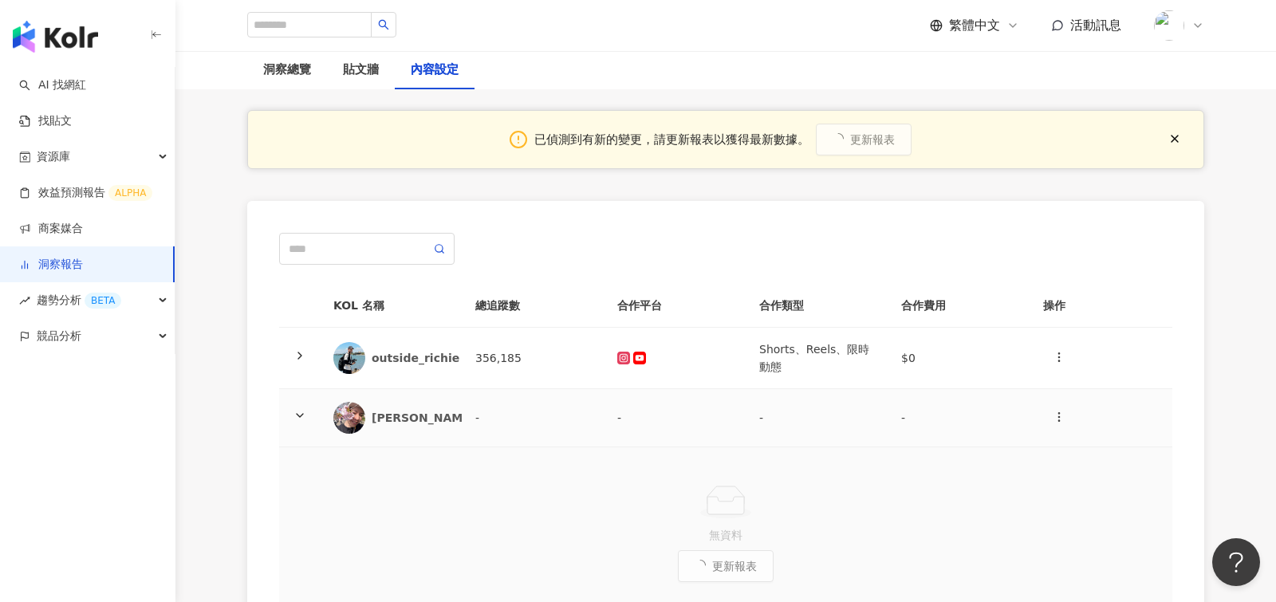
click at [297, 411] on icon at bounding box center [299, 415] width 13 height 13
click at [298, 411] on icon at bounding box center [299, 415] width 13 height 13
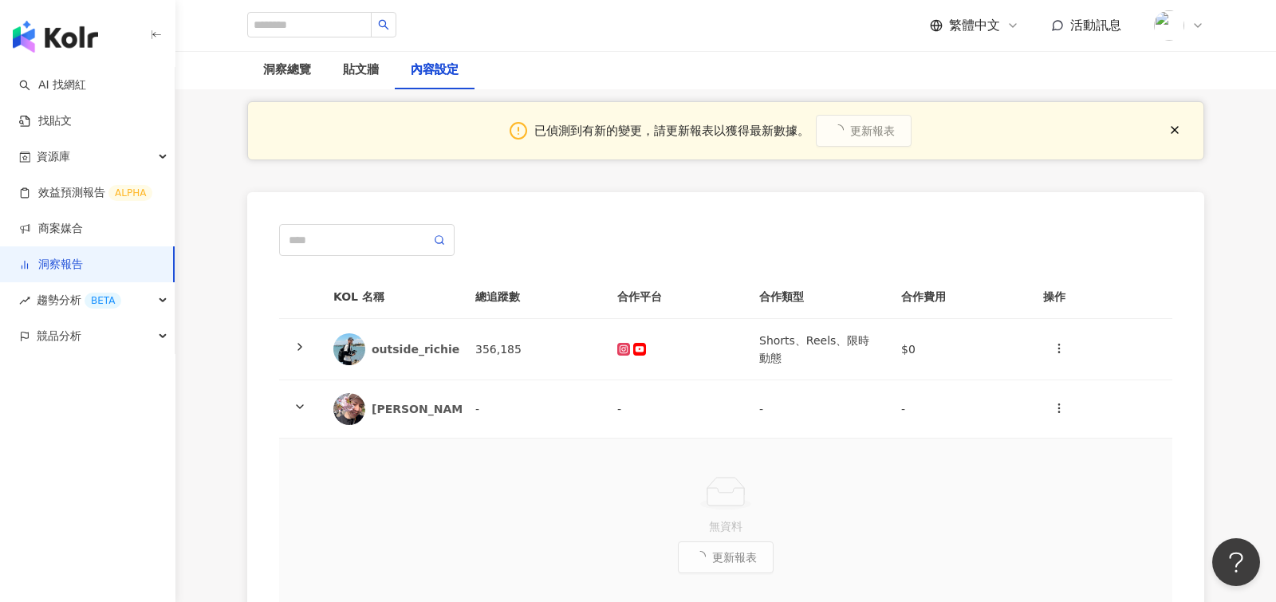
scroll to position [112, 0]
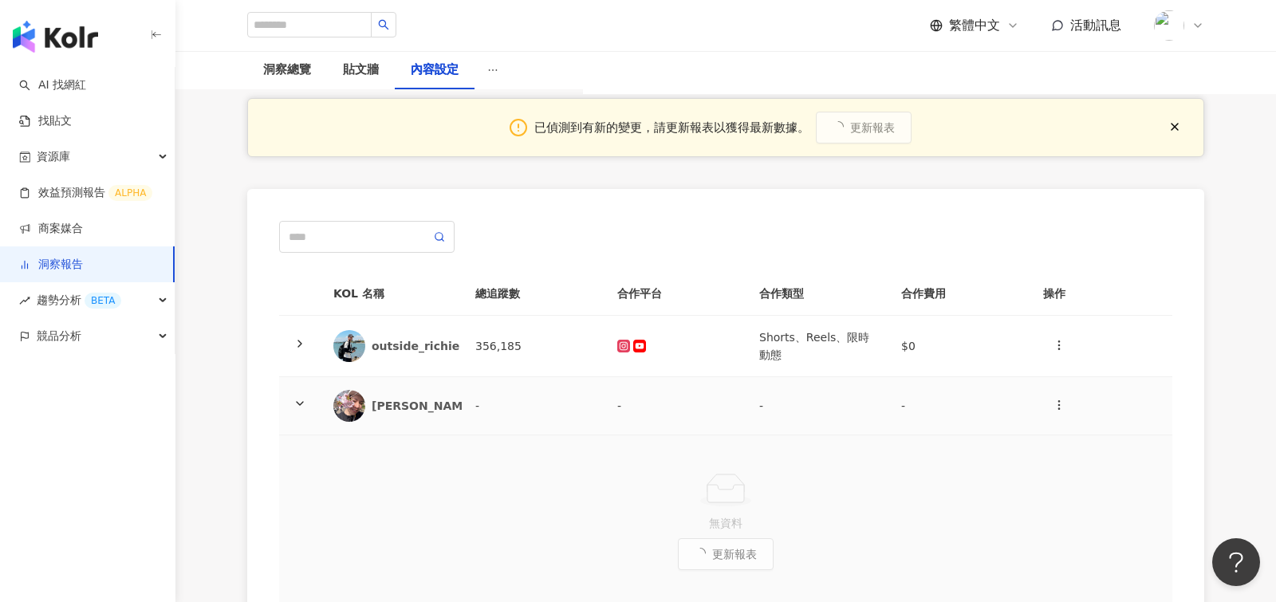
click at [304, 403] on icon at bounding box center [299, 403] width 13 height 13
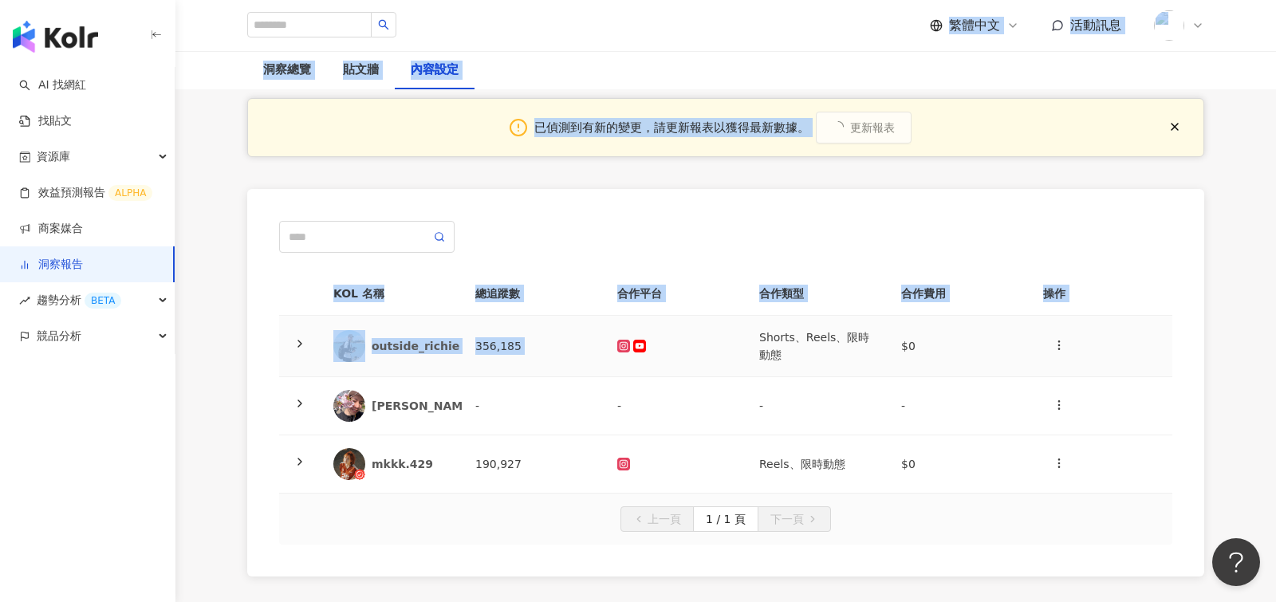
drag, startPoint x: 231, startPoint y: 46, endPoint x: 664, endPoint y: 349, distance: 528.5
click at [664, 349] on div "繁體中文 活動訊息 洞察報告 台灣大哥大_出國一站式服務_202506_KOL專案 台灣大哥大_出國一站式服務_202506_KOL專案 加入網紅 洞察總覽 …" at bounding box center [638, 337] width 1276 height 898
click at [236, 238] on div "已偵測到有新的變更，請更新報表以獲得最新數據。 更新報表 KOL 名稱 總追蹤數 合作平台 合作類型 合作費用 操作 outside_richie 356,1…" at bounding box center [725, 337] width 1021 height 542
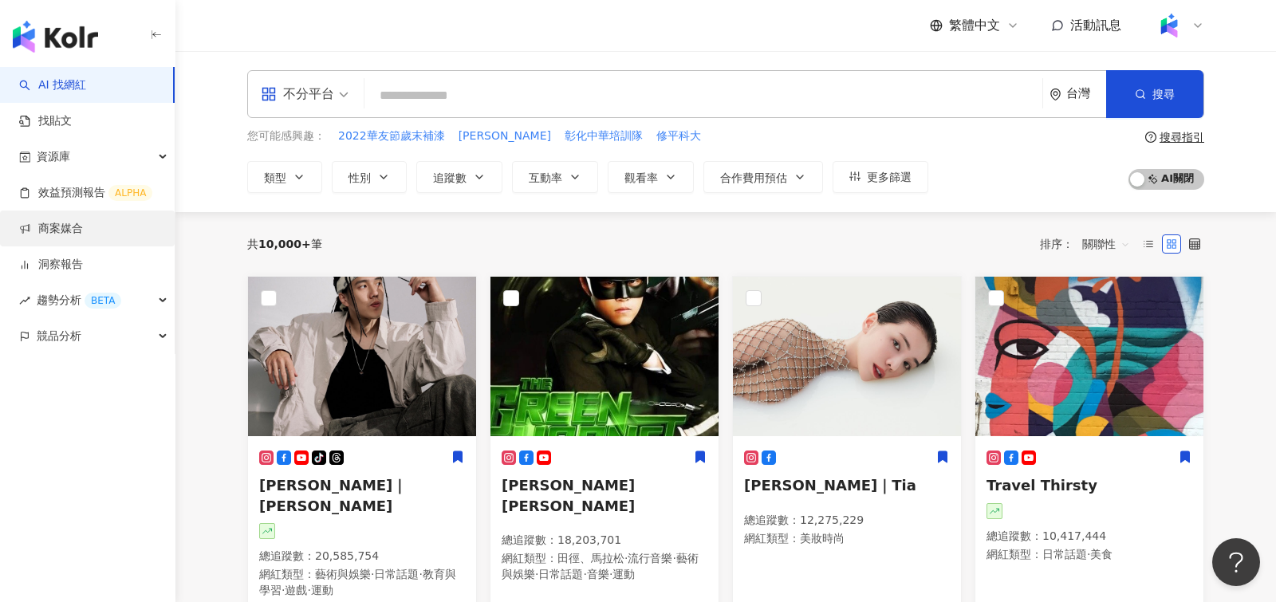
click at [71, 237] on link "商案媒合" at bounding box center [51, 229] width 64 height 16
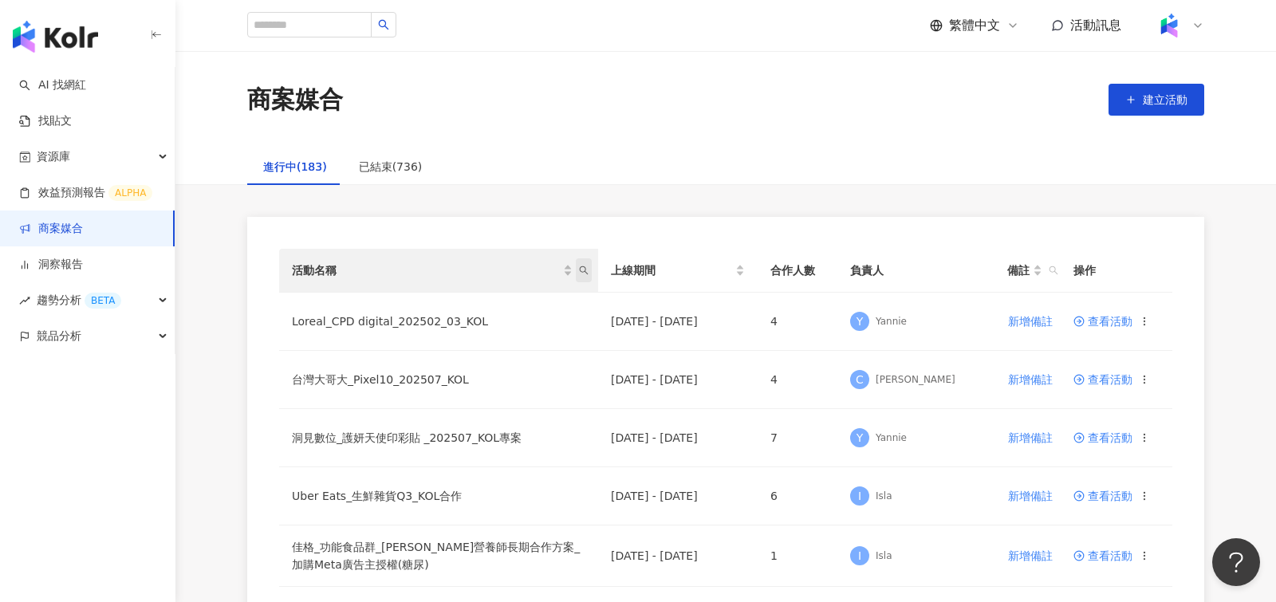
click at [585, 272] on icon "search" at bounding box center [584, 270] width 9 height 9
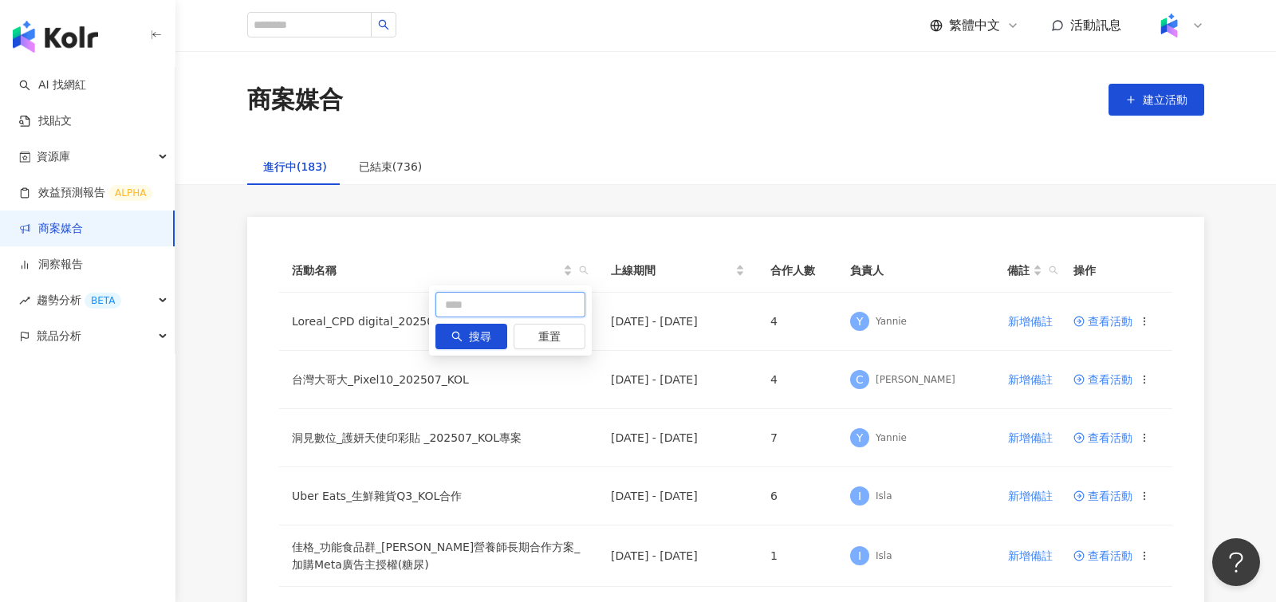
paste input "**********"
type input "**********"
click at [472, 336] on span "搜尋" at bounding box center [480, 338] width 22 height 26
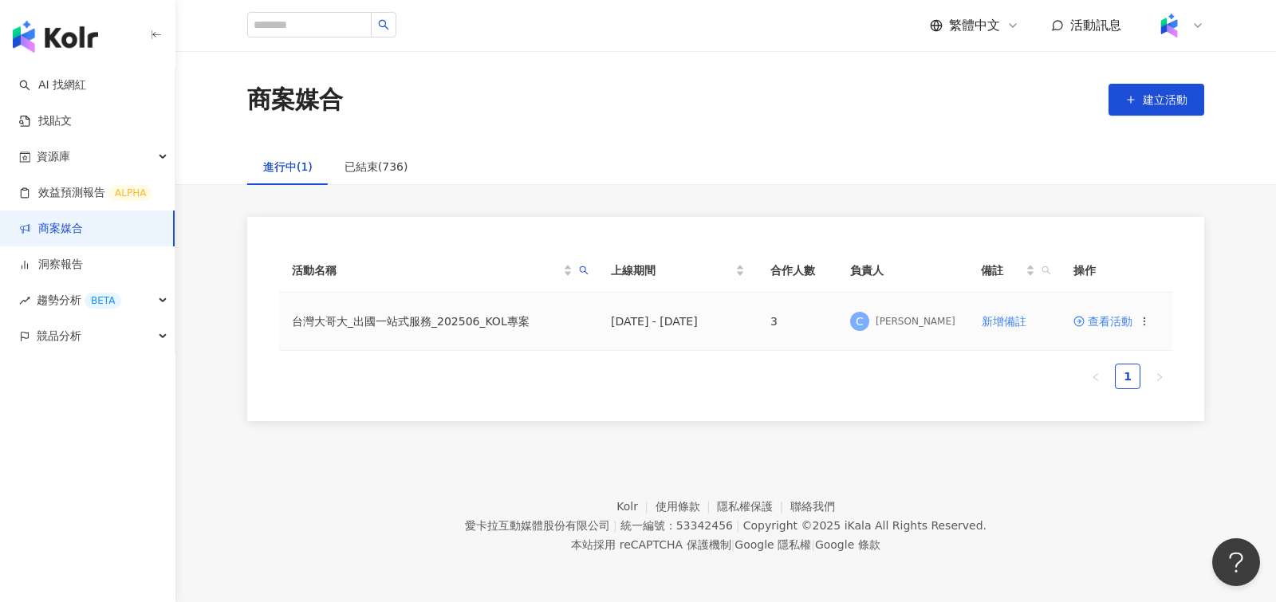
click at [1099, 325] on span "查看活動" at bounding box center [1102, 321] width 59 height 11
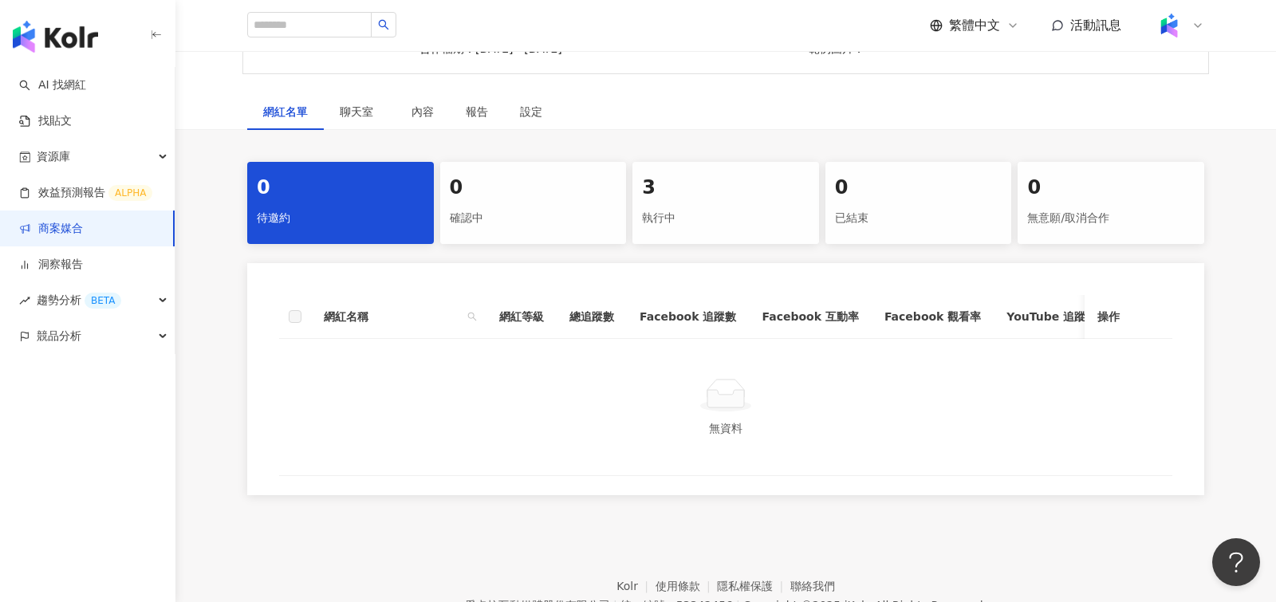
scroll to position [221, 0]
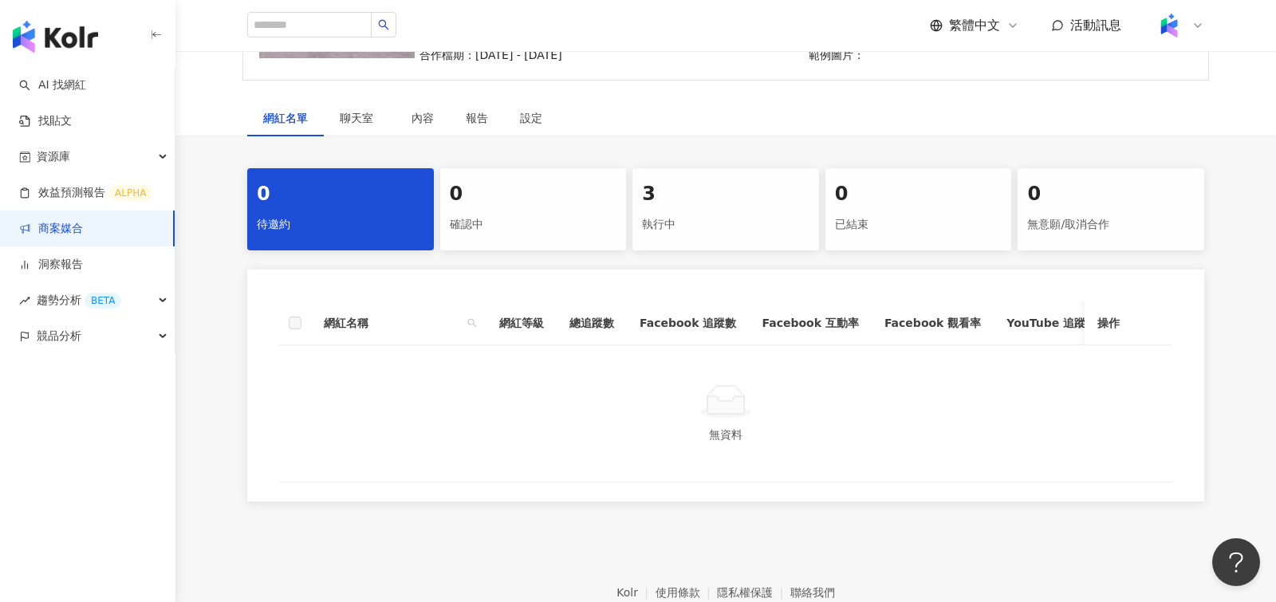
click at [710, 212] on div "執行中" at bounding box center [725, 224] width 167 height 27
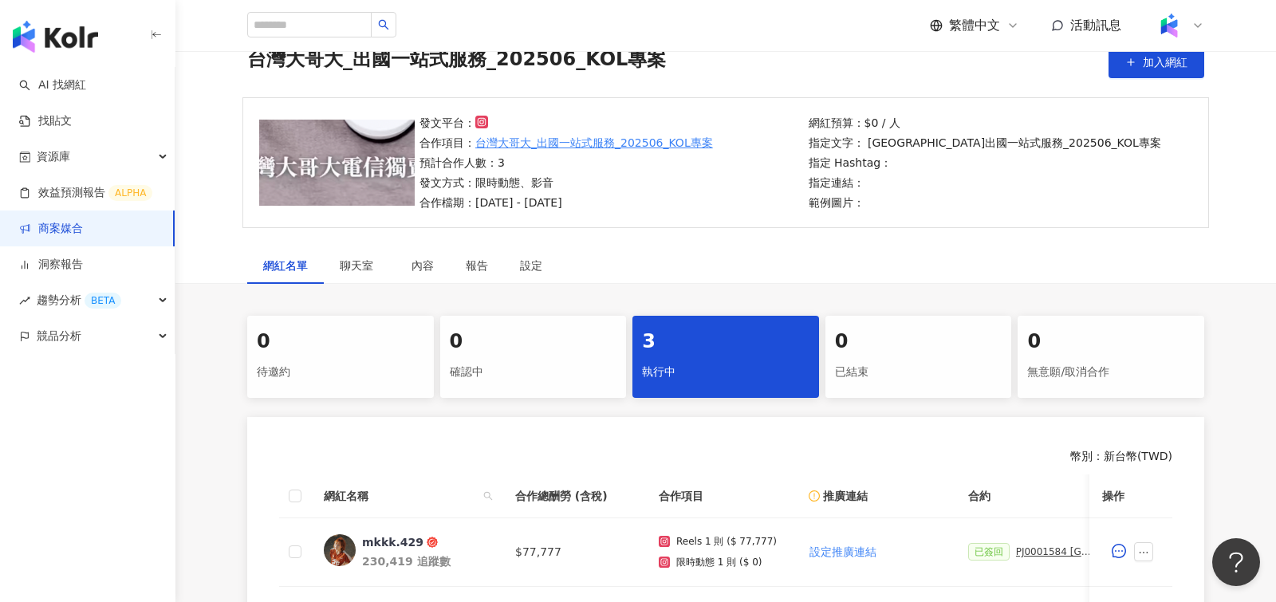
scroll to position [74, 0]
click at [526, 258] on div "設定" at bounding box center [531, 265] width 22 height 18
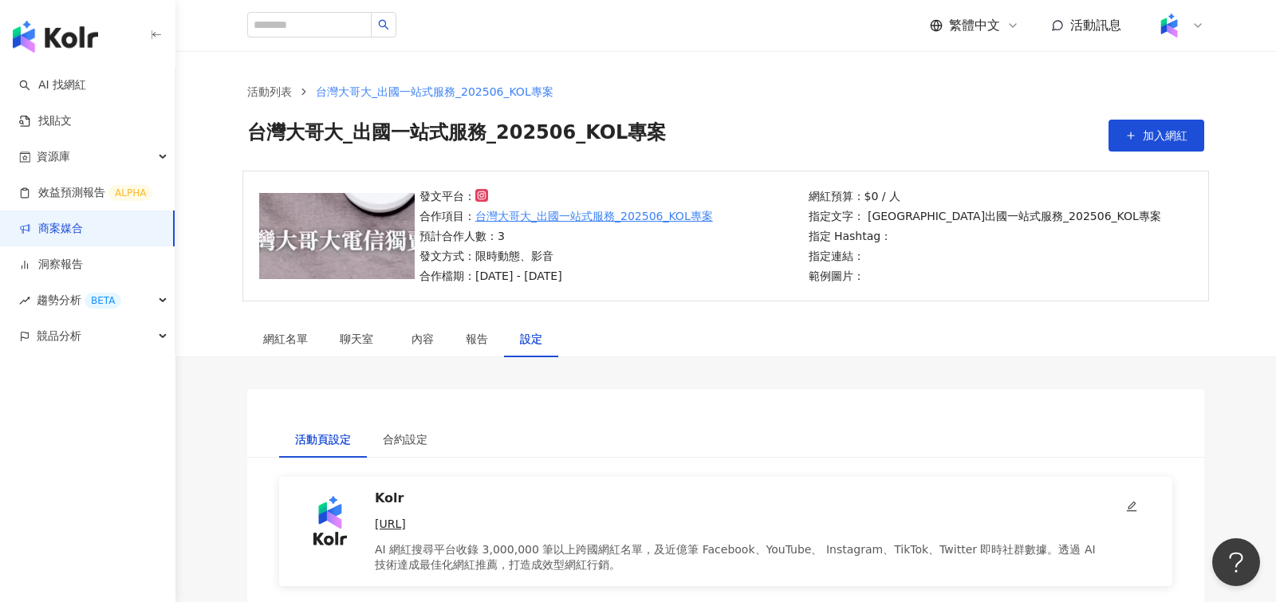
click at [292, 350] on div "網紅名單" at bounding box center [285, 339] width 77 height 37
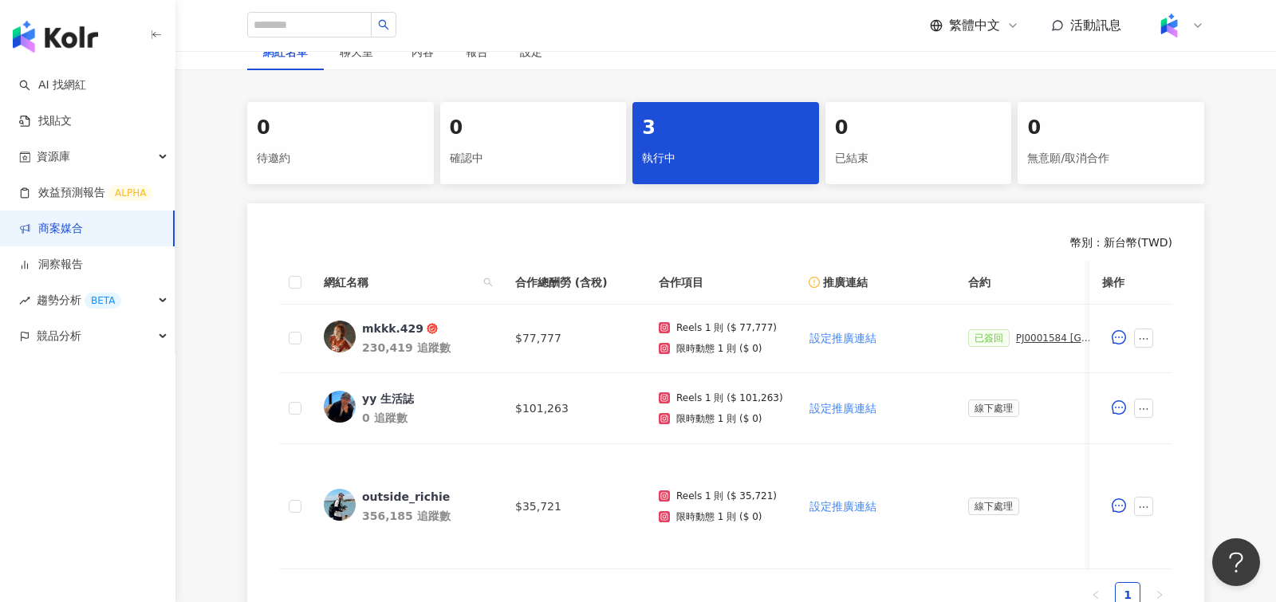
scroll to position [274, 0]
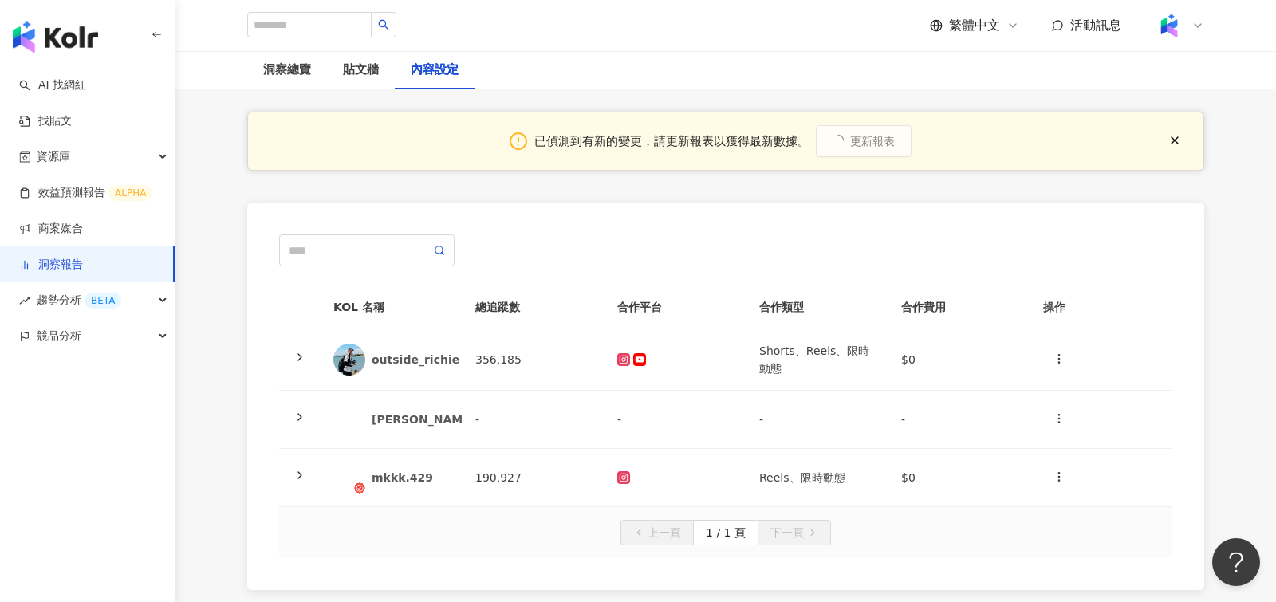
scroll to position [102, 0]
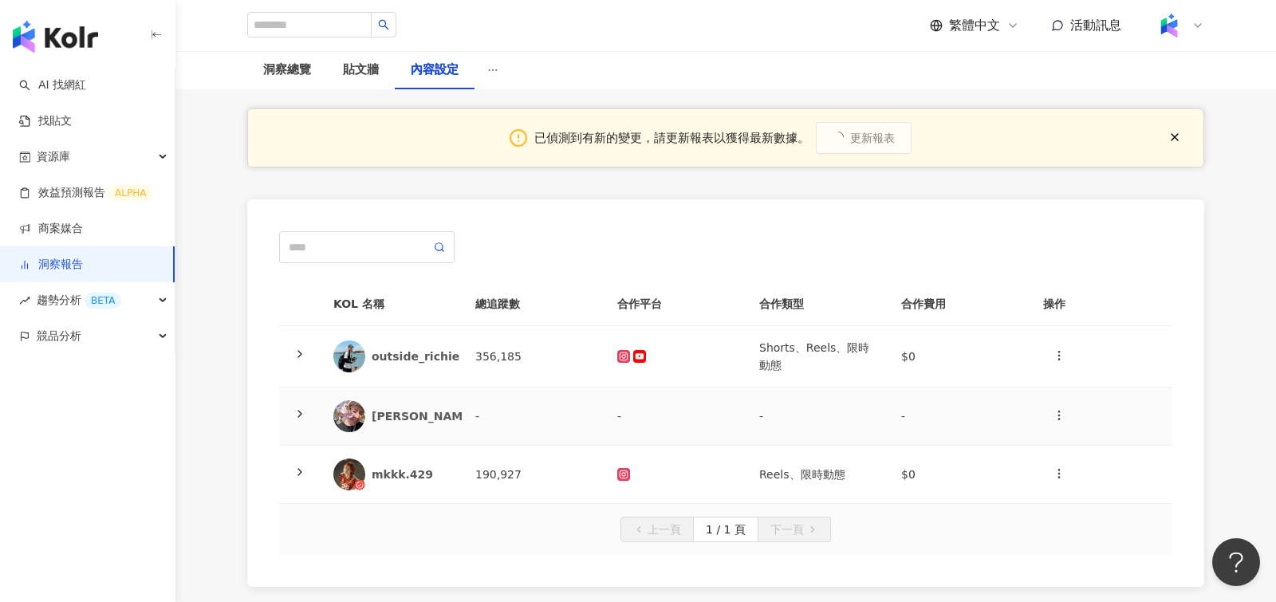
click at [297, 408] on icon at bounding box center [299, 413] width 13 height 13
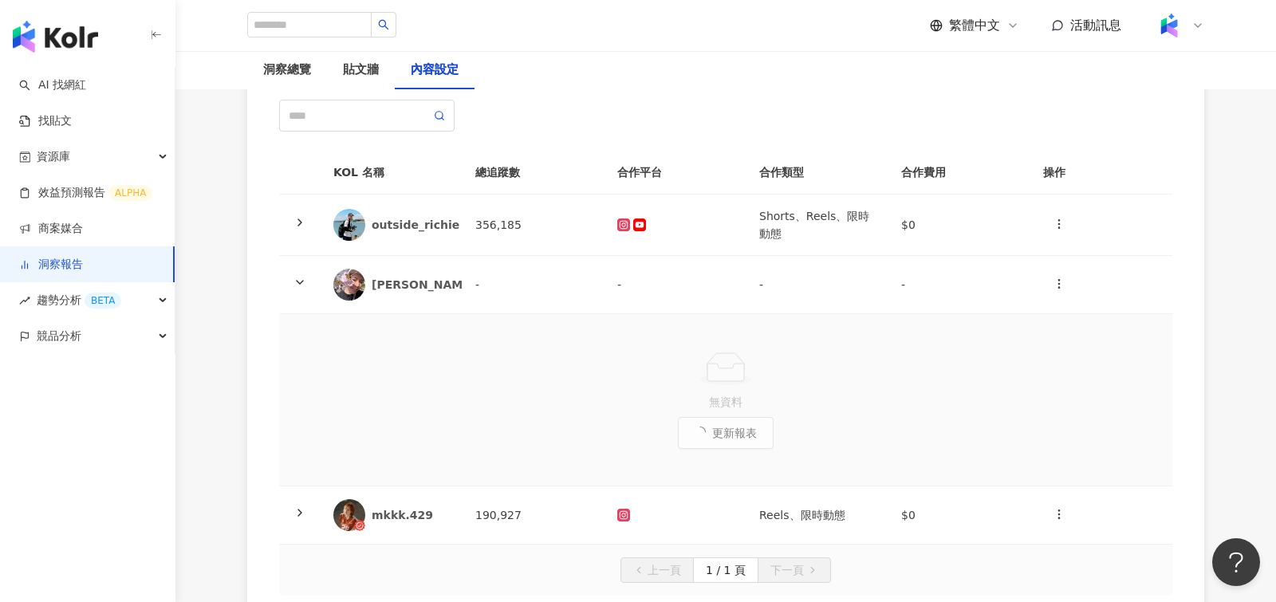
scroll to position [230, 0]
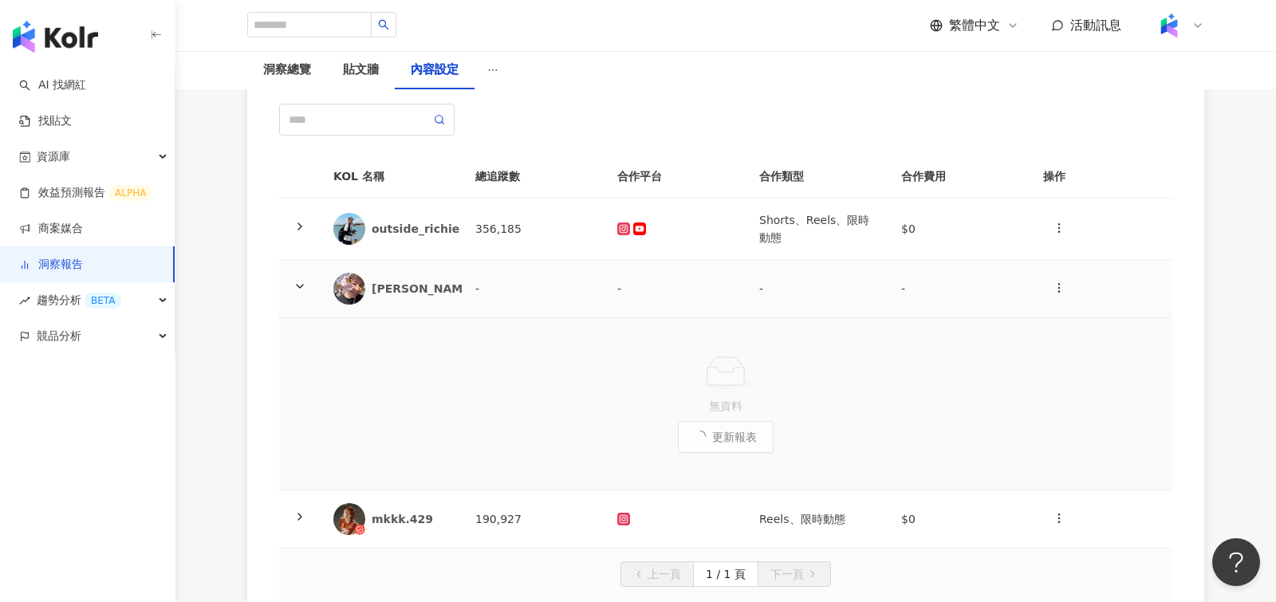
click at [300, 281] on icon at bounding box center [299, 286] width 13 height 13
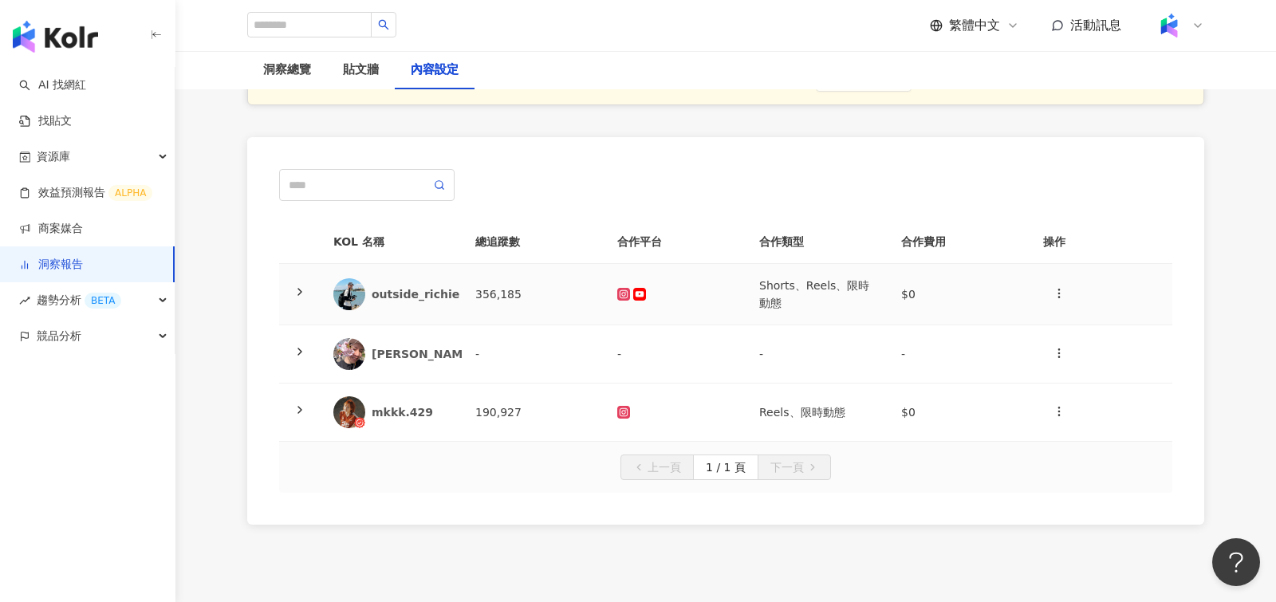
scroll to position [144, 0]
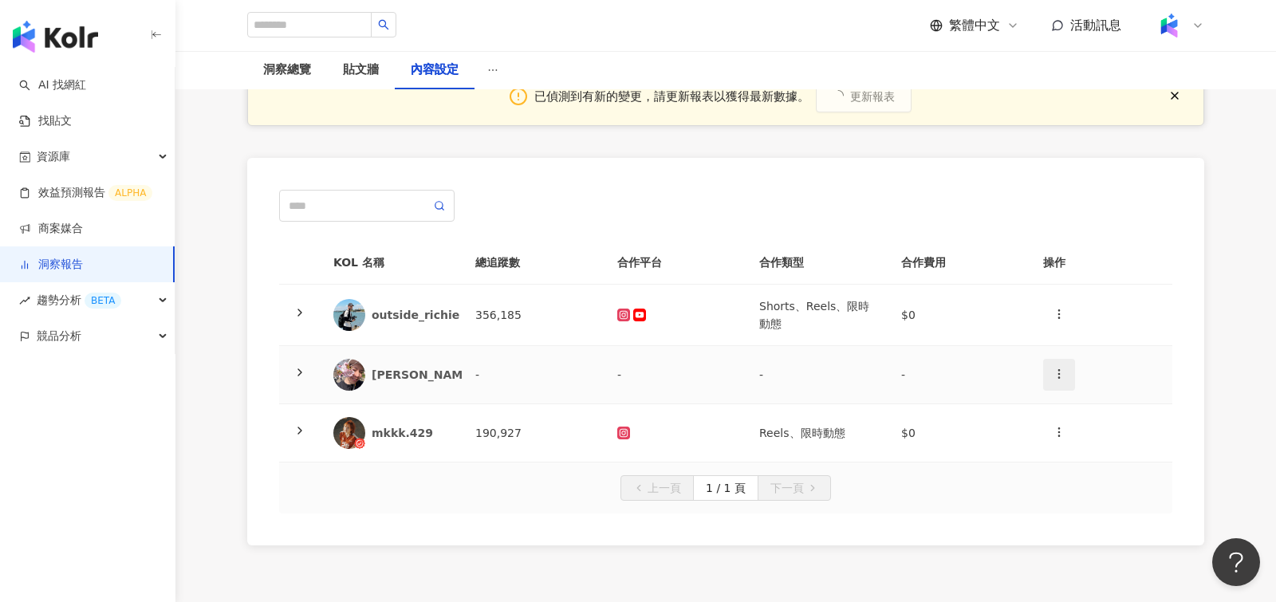
click at [1055, 372] on icon "button" at bounding box center [1059, 374] width 13 height 13
click at [1181, 338] on div "KOL 名稱 總追蹤數 合作平台 合作類型 合作費用 操作 outside_richie 356,185 Shorts、Reels、限時動態 $0 [PERS…" at bounding box center [725, 352] width 957 height 388
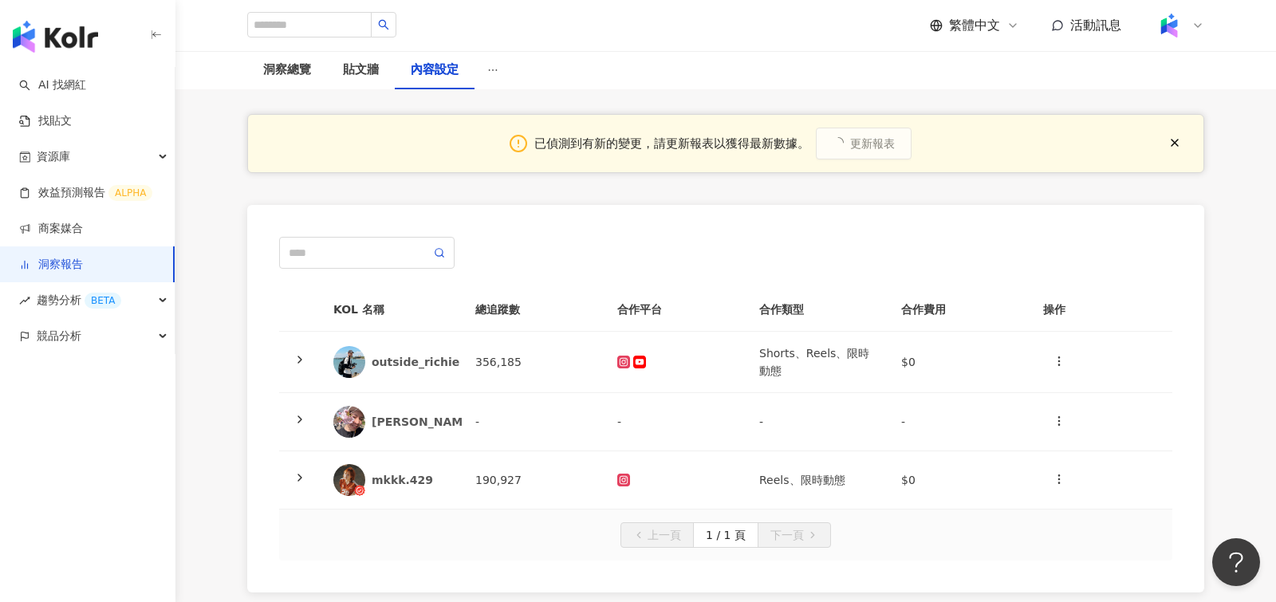
scroll to position [88, 0]
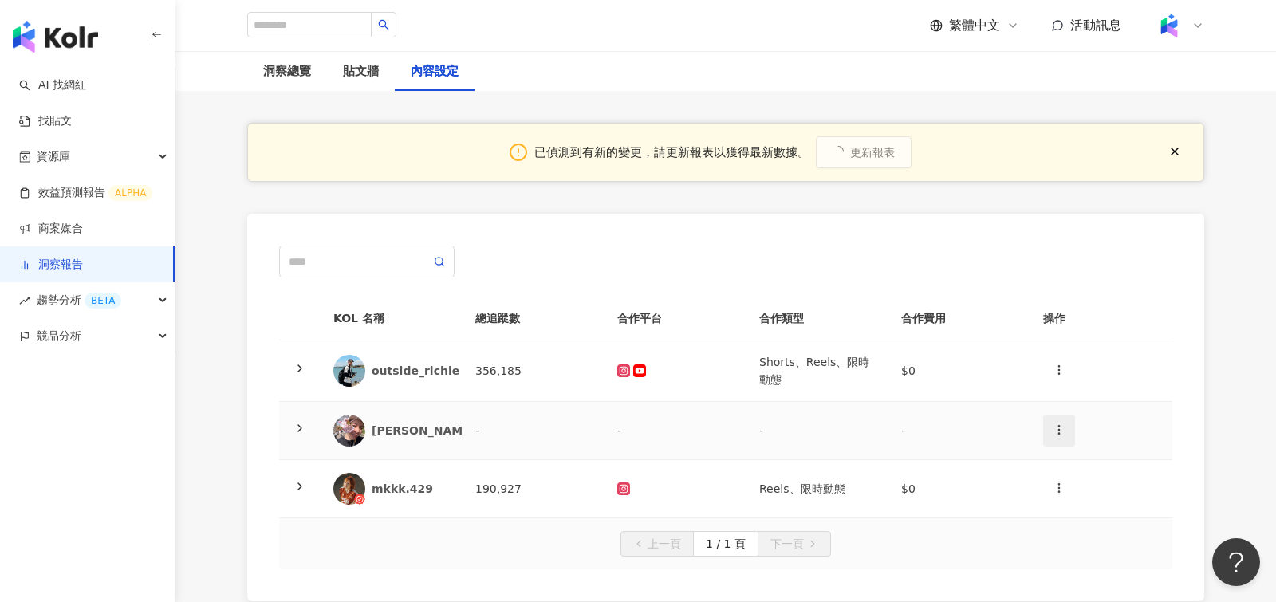
click at [1065, 427] on icon "button" at bounding box center [1059, 429] width 13 height 13
click at [1098, 496] on div "刪除網紅" at bounding box center [1087, 499] width 62 height 18
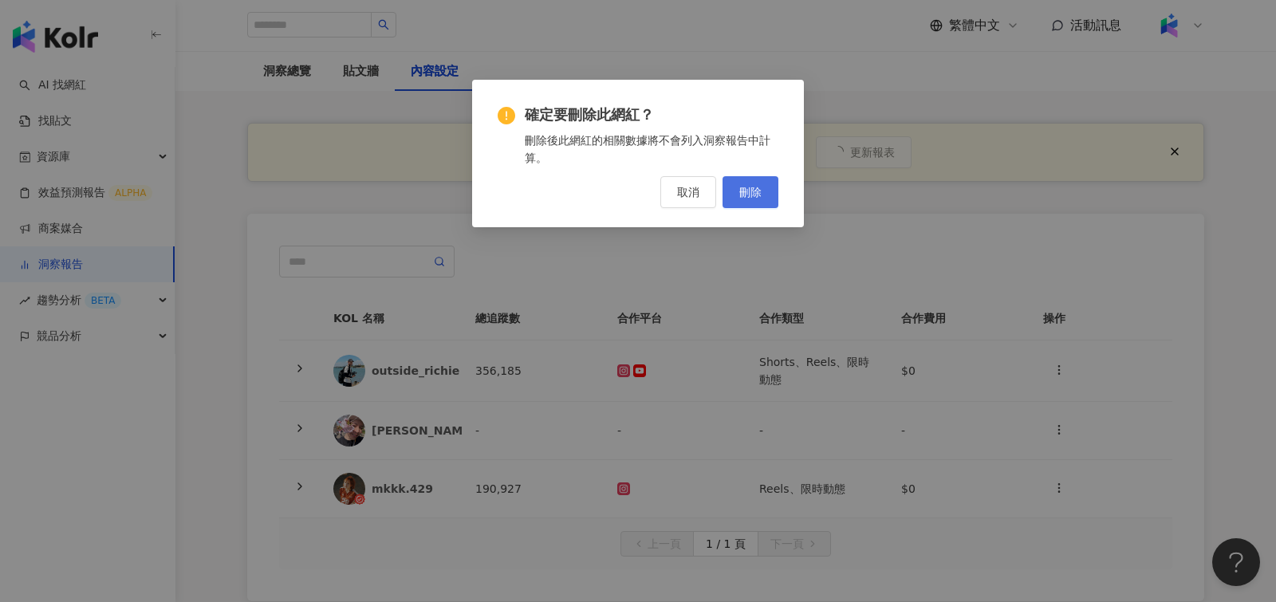
click at [751, 190] on span "刪除" at bounding box center [750, 192] width 22 height 13
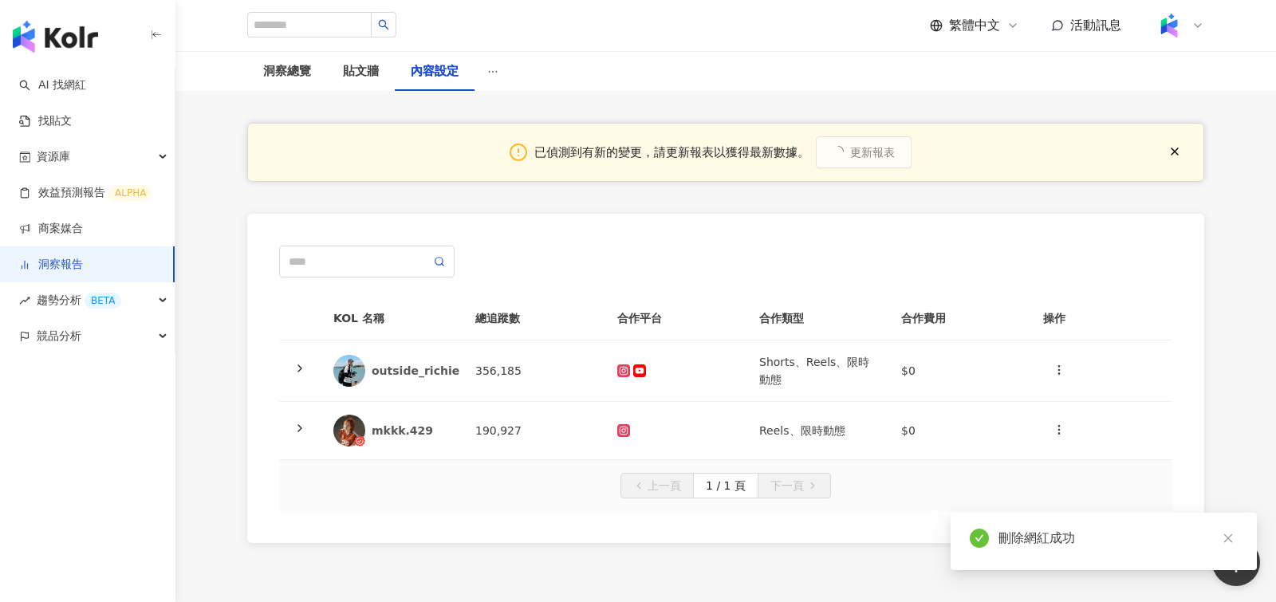
click at [413, 476] on div "上一頁 1 / 1 頁 下一頁" at bounding box center [726, 486] width 868 height 26
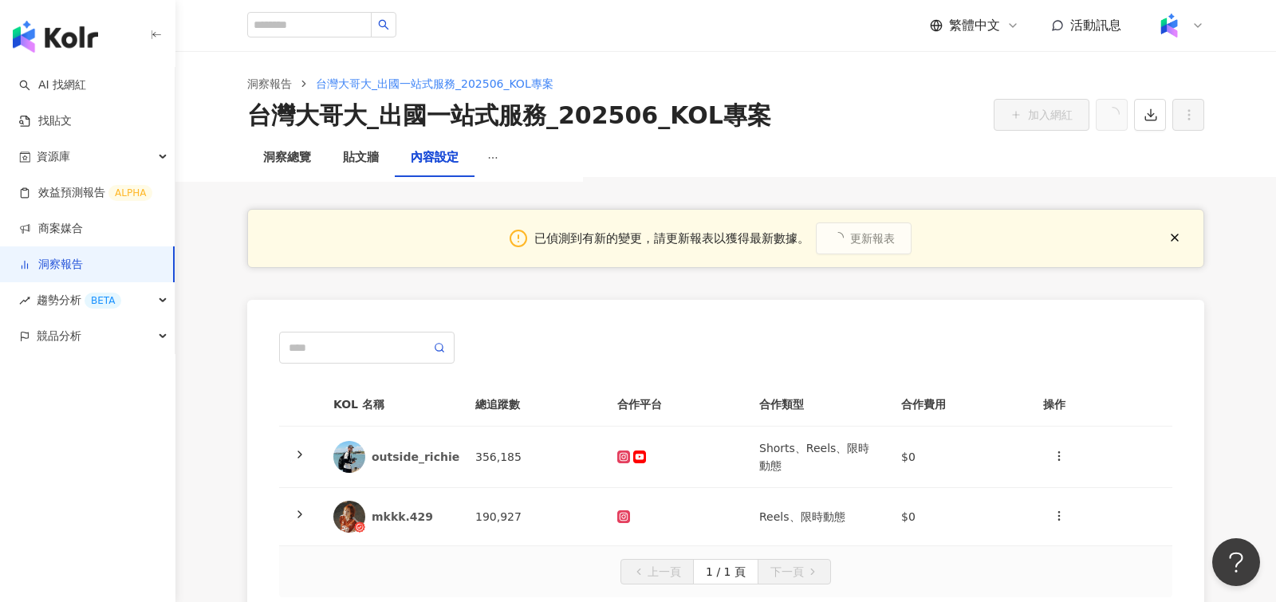
scroll to position [0, 0]
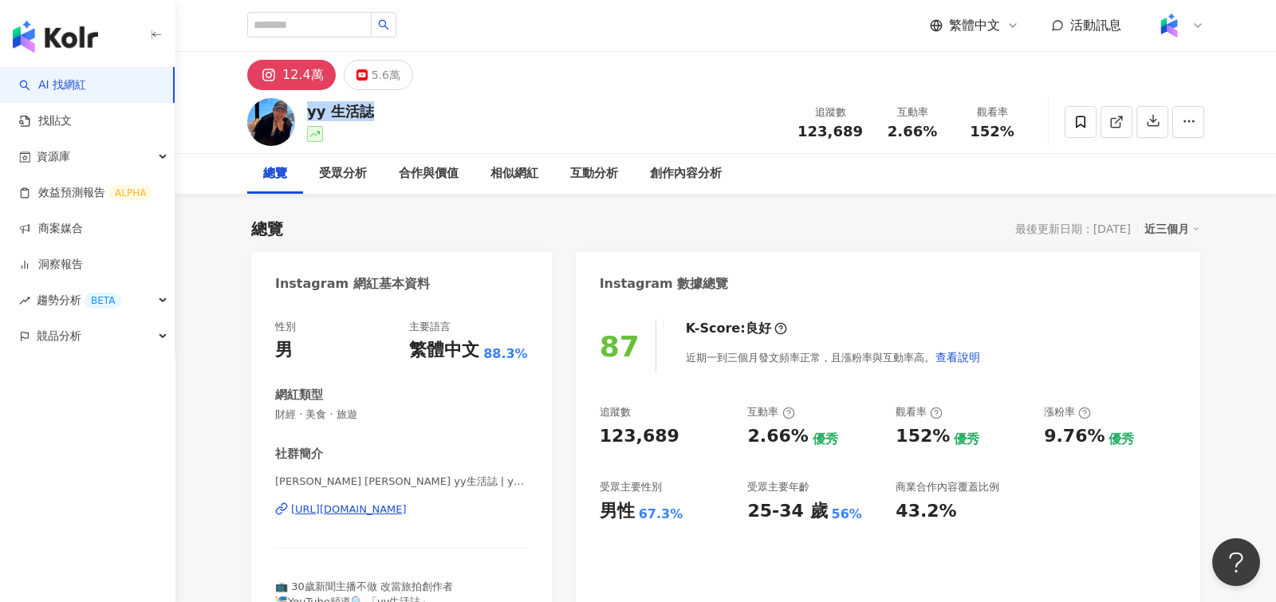
drag, startPoint x: 305, startPoint y: 113, endPoint x: 372, endPoint y: 116, distance: 67.0
click at [373, 116] on div "yy 生活誌 追蹤數 123,689 互動率 2.66% 觀看率 152%" at bounding box center [725, 121] width 1021 height 63
copy div "yy 生活誌"
click at [766, 227] on div "總覽 最後更新日期：[DATE] 近三個月" at bounding box center [725, 229] width 949 height 22
click at [848, 234] on div "總覽 最後更新日期：[DATE] 近三個月" at bounding box center [725, 229] width 949 height 22
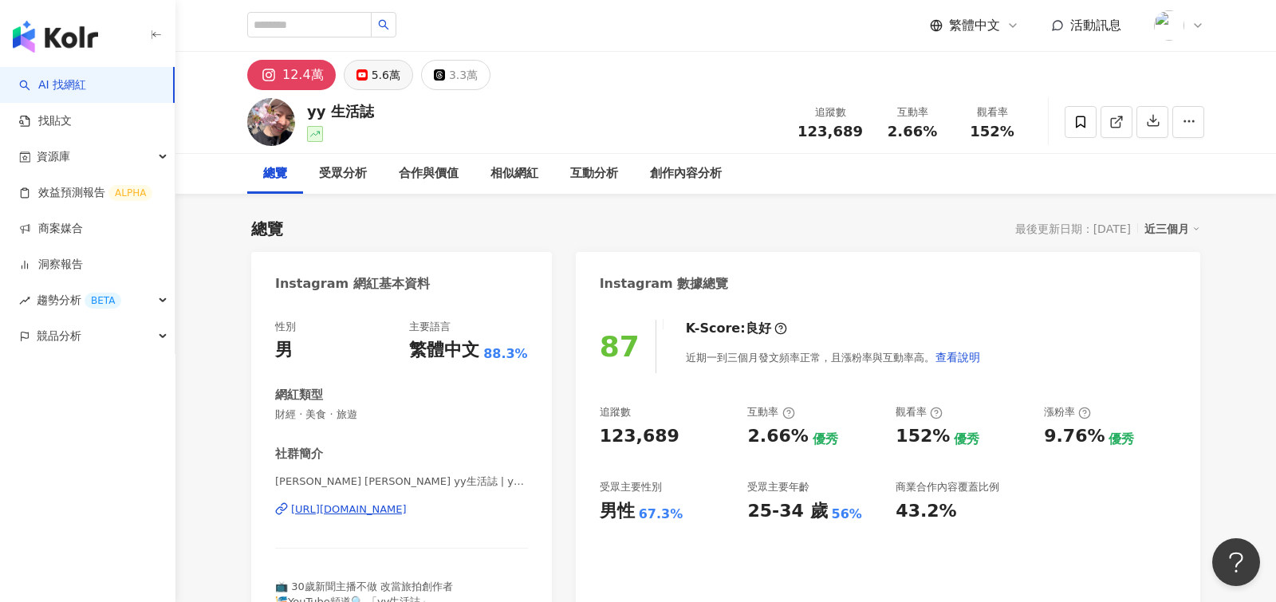
click at [372, 81] on div "5.6萬" at bounding box center [386, 75] width 29 height 22
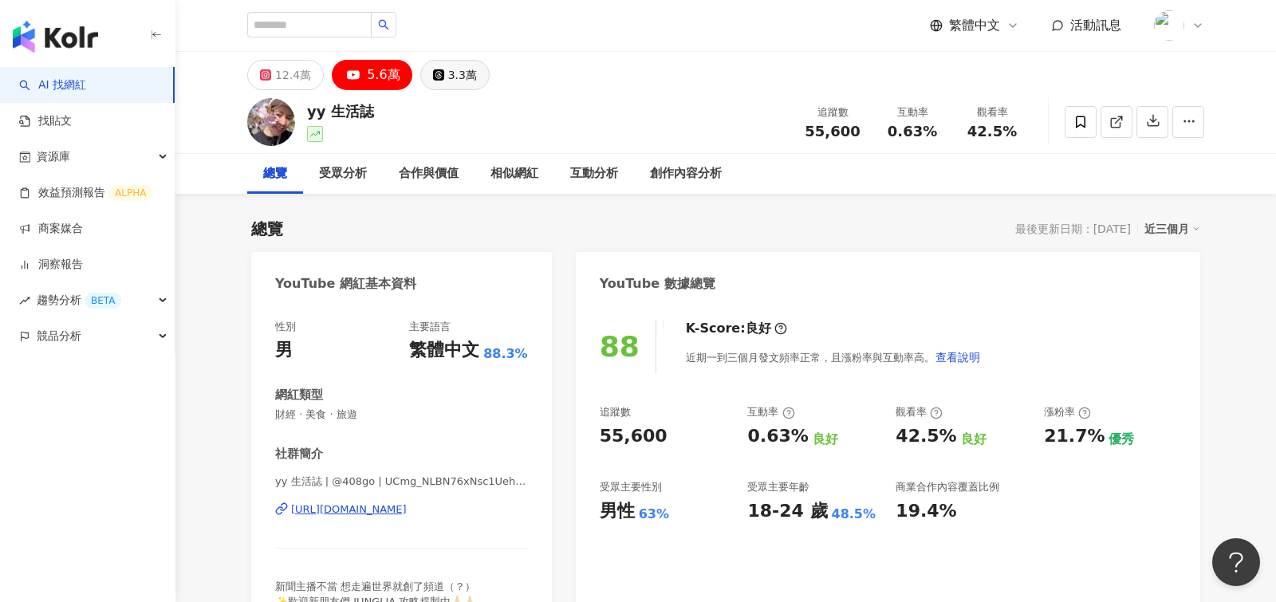
click at [438, 81] on button "3.3萬" at bounding box center [454, 75] width 69 height 30
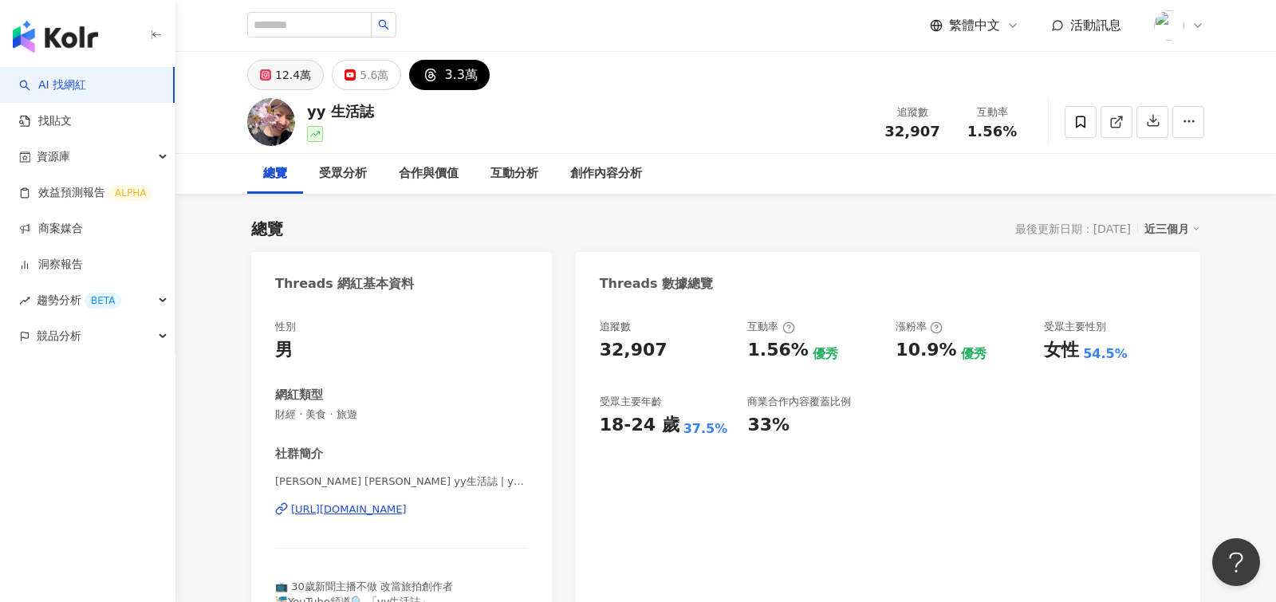
click at [294, 81] on div "12.4萬" at bounding box center [293, 75] width 36 height 22
